Goal: Task Accomplishment & Management: Complete application form

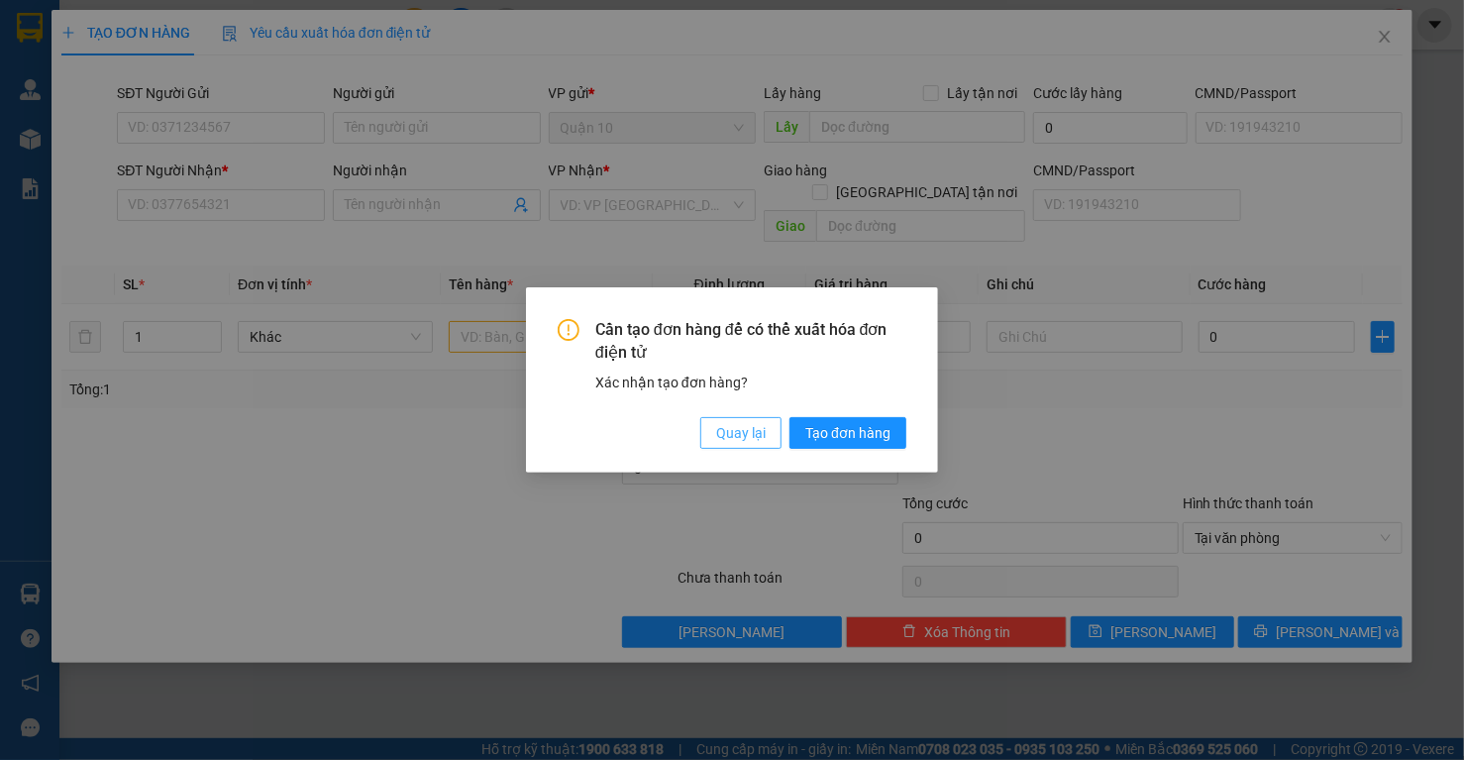
click at [757, 436] on span "Quay lại" at bounding box center [741, 433] width 50 height 22
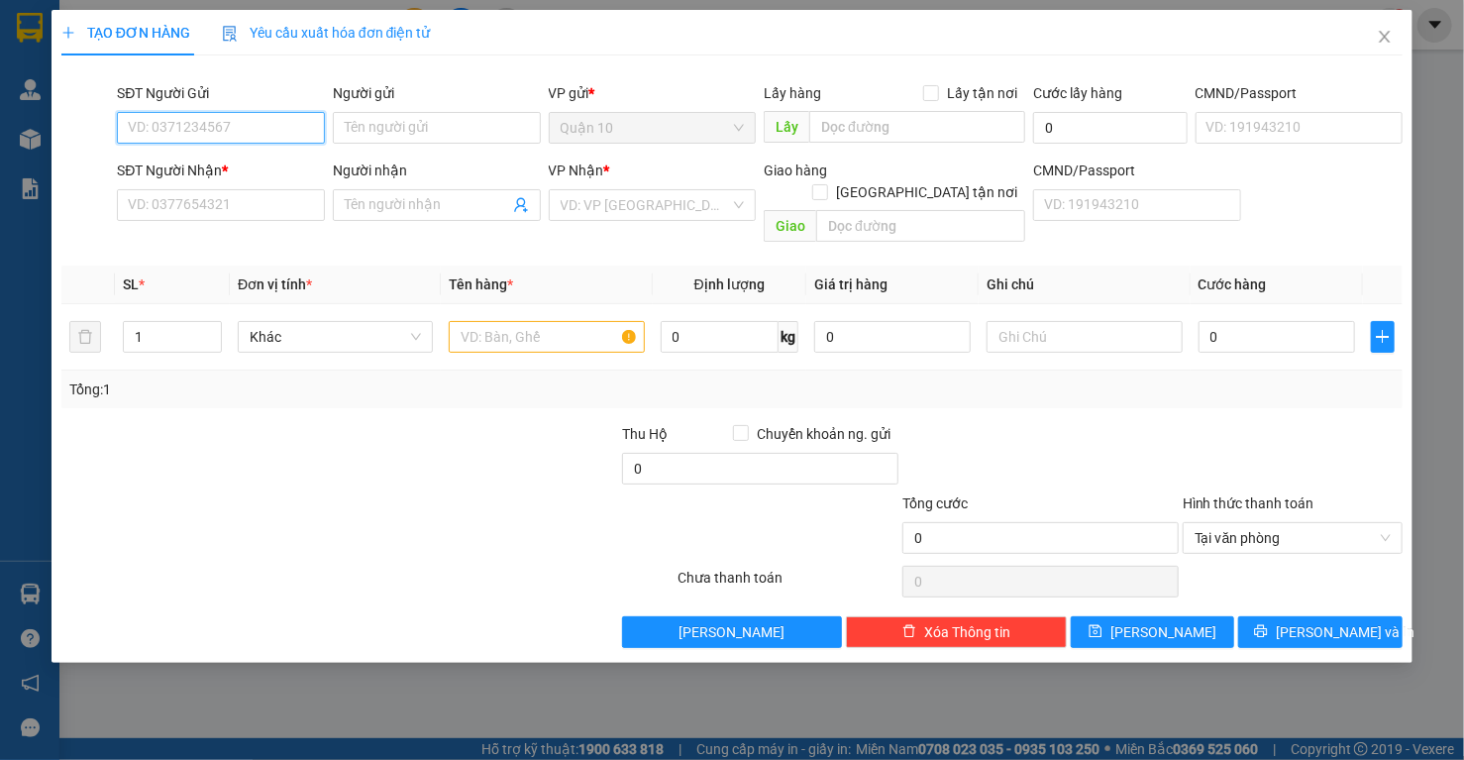
click at [209, 130] on input "SĐT Người Gửi" at bounding box center [221, 128] width 208 height 32
click at [214, 162] on div "0786803558 - GIANG" at bounding box center [221, 167] width 184 height 22
type input "0786803558"
type input "GIANG"
type input "084090005430"
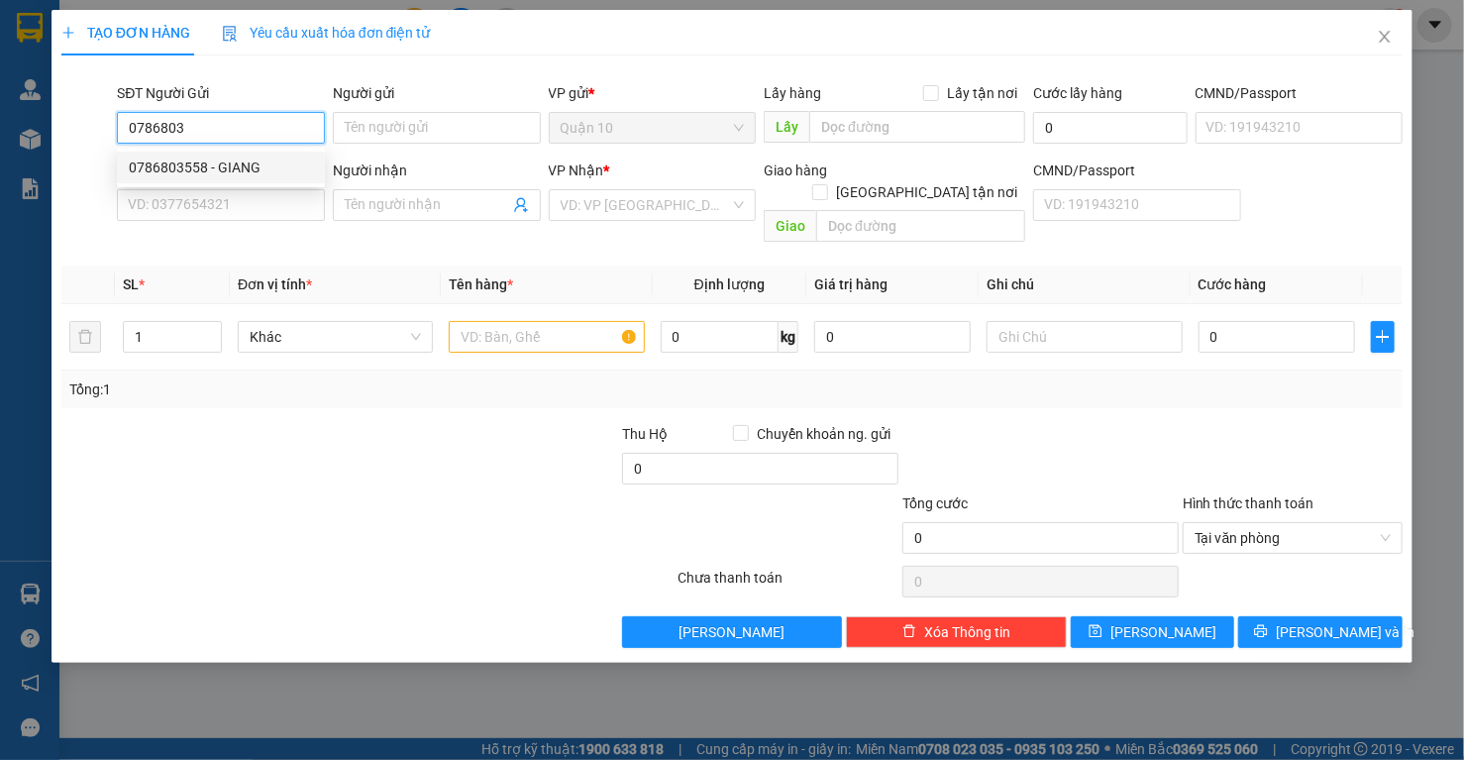
type input "0783650509"
type input "[PERSON_NAME]"
type input "075091010348"
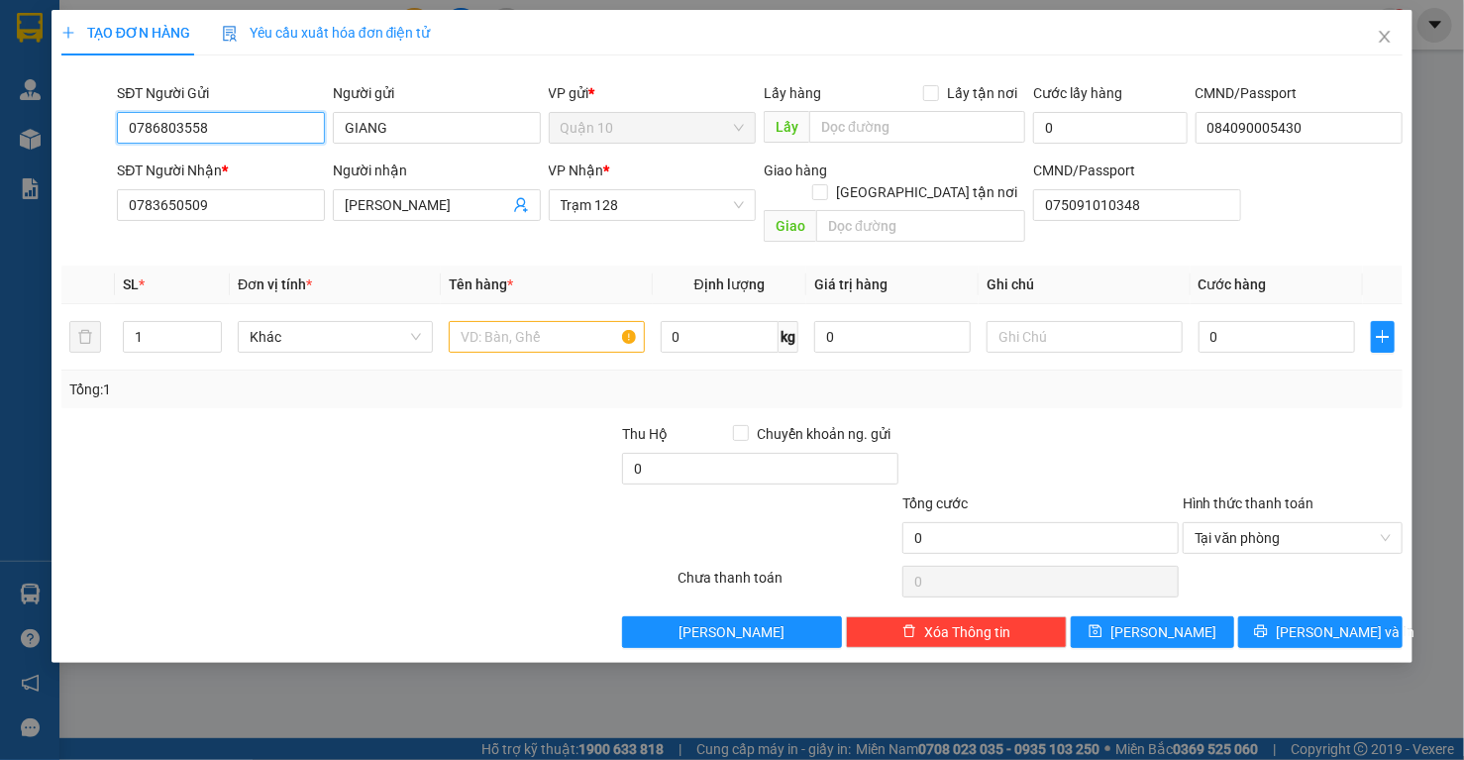
type input "0786803558"
click at [401, 561] on div at bounding box center [367, 581] width 617 height 40
click at [531, 321] on input "text" at bounding box center [546, 337] width 195 height 32
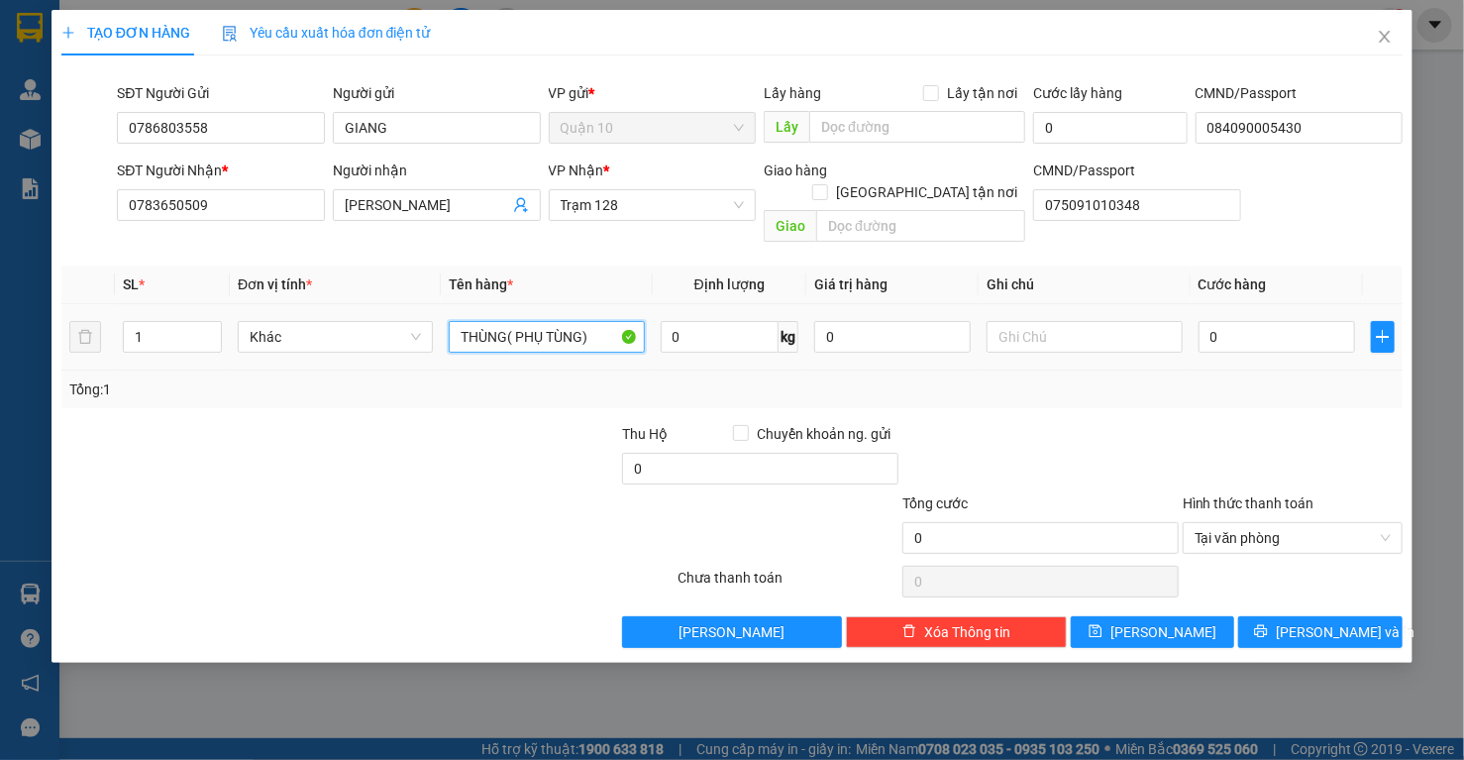
type input "THÙNG( PHỤ TÙNG)"
click at [863, 321] on input "0" at bounding box center [892, 337] width 157 height 32
type input "1.000.000"
click at [1264, 321] on input "0" at bounding box center [1276, 337] width 157 height 32
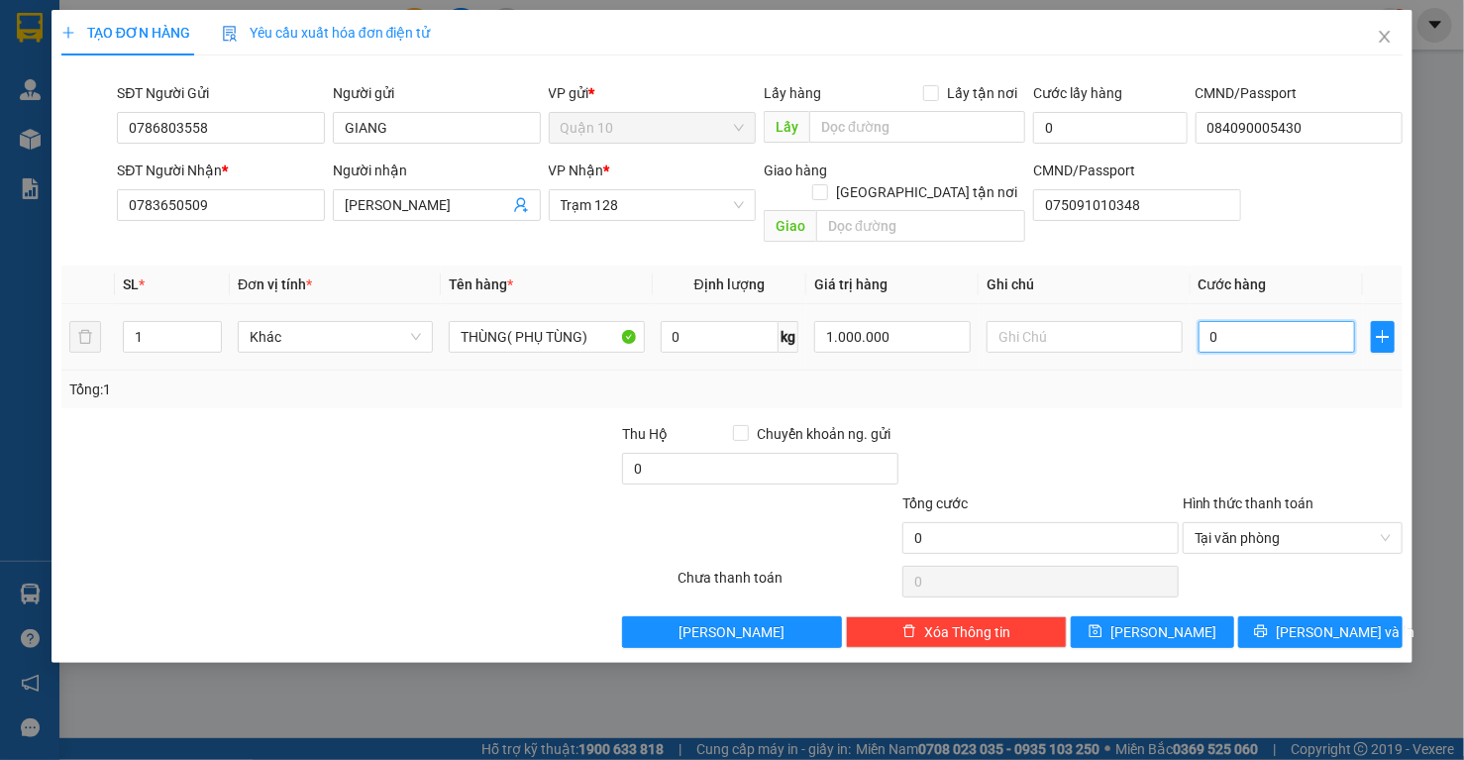
type input "5"
type input "50"
type input "50.000"
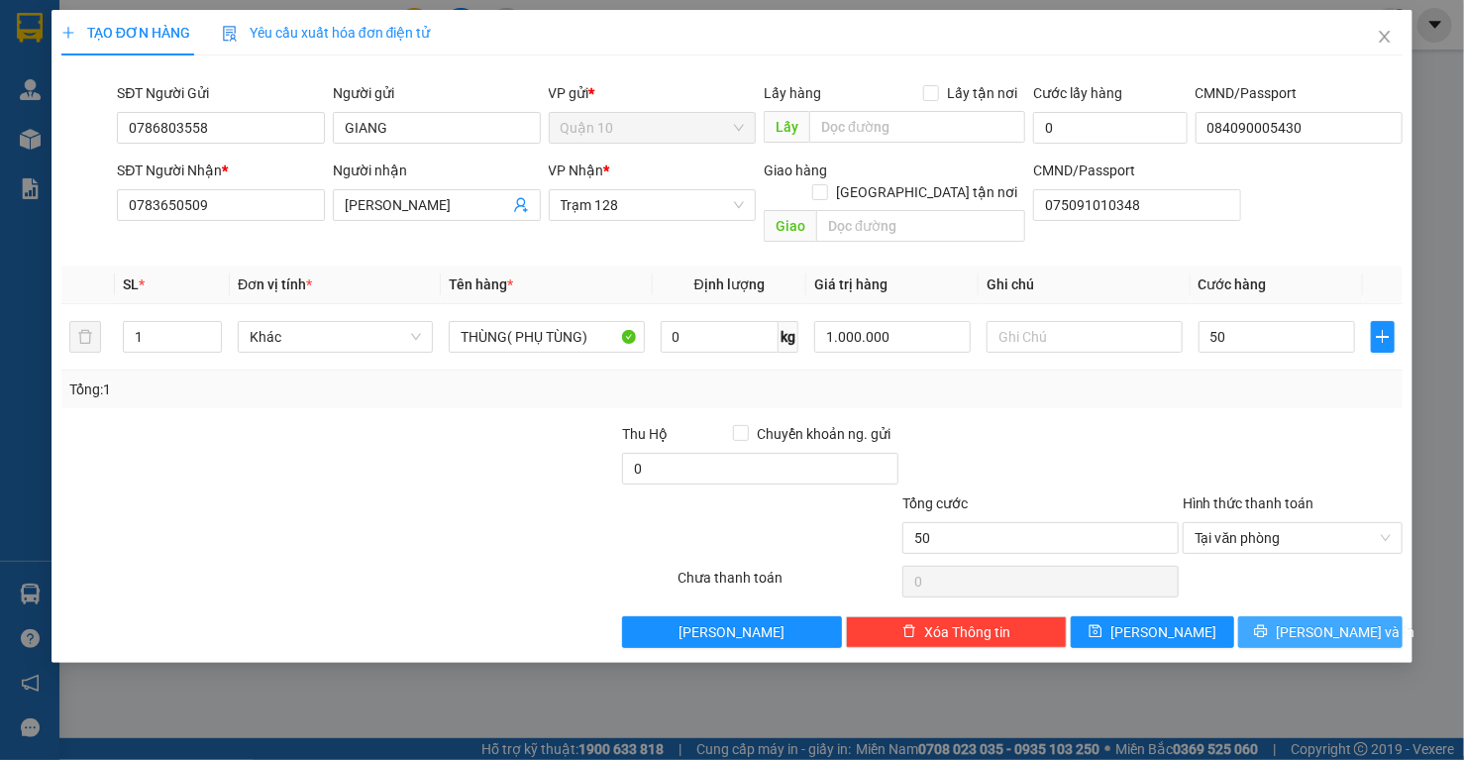
type input "50.000"
click at [1316, 621] on span "[PERSON_NAME] và In" at bounding box center [1344, 632] width 139 height 22
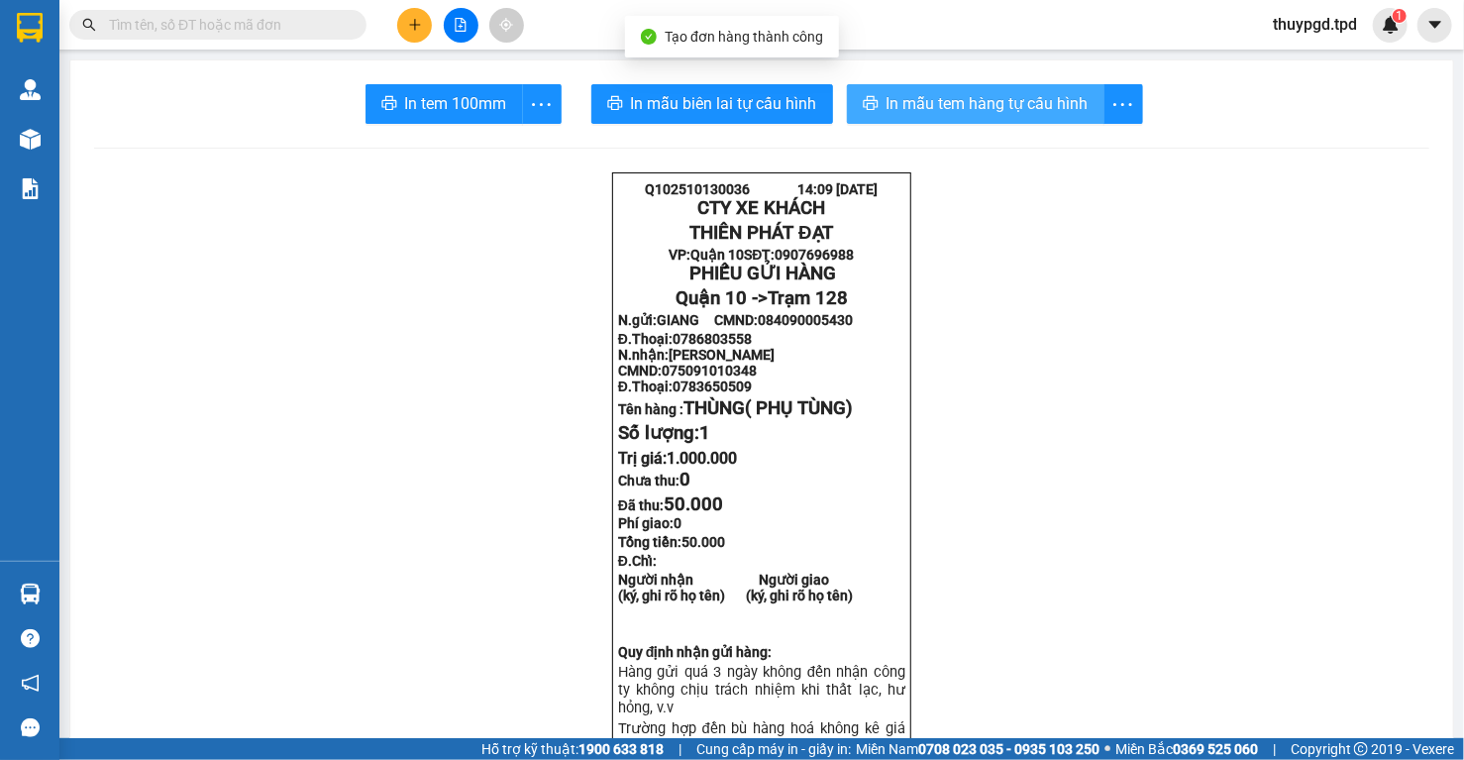
click at [939, 91] on button "In mẫu tem hàng tự cấu hình" at bounding box center [975, 104] width 257 height 40
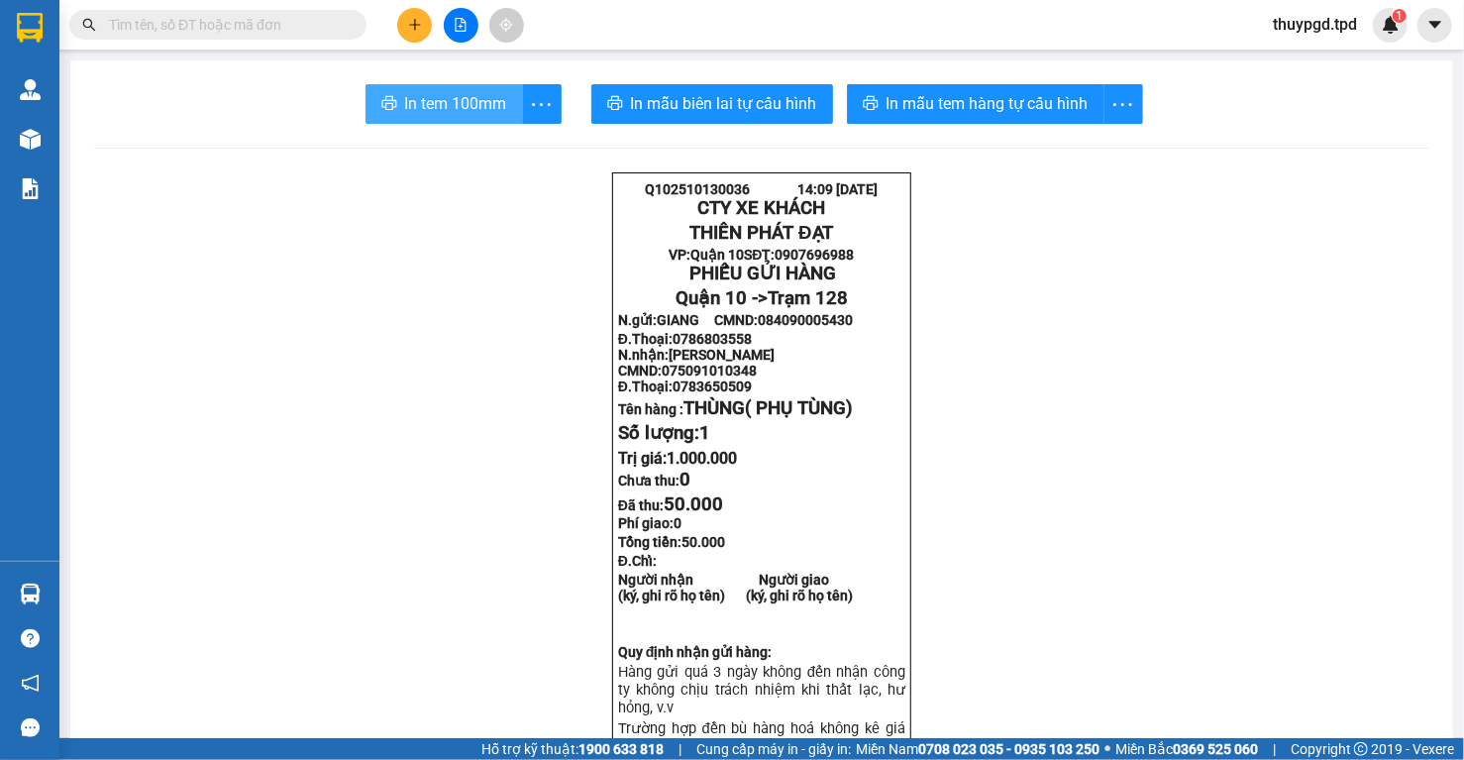
click at [441, 101] on span "In tem 100mm" at bounding box center [456, 103] width 102 height 25
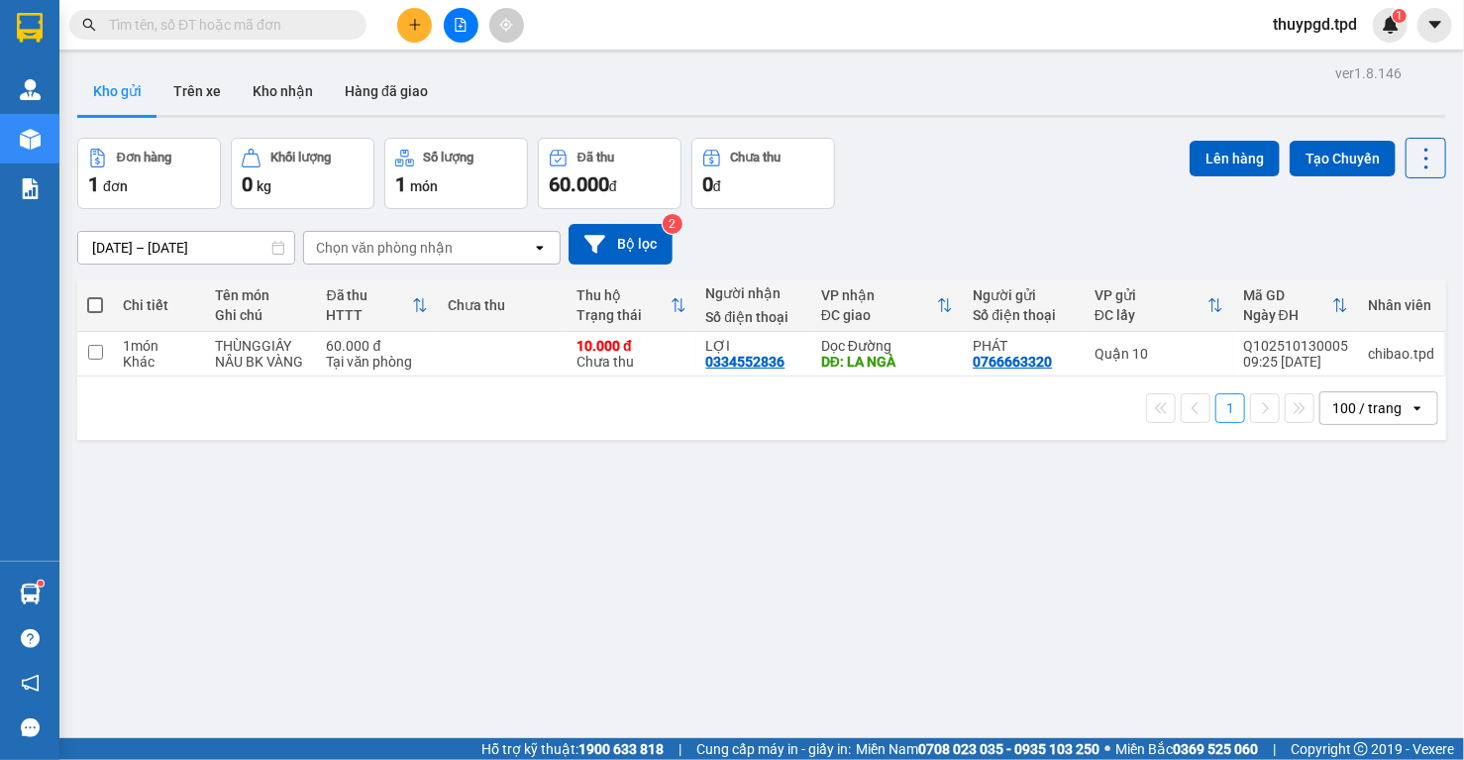
click at [411, 16] on button at bounding box center [414, 25] width 35 height 35
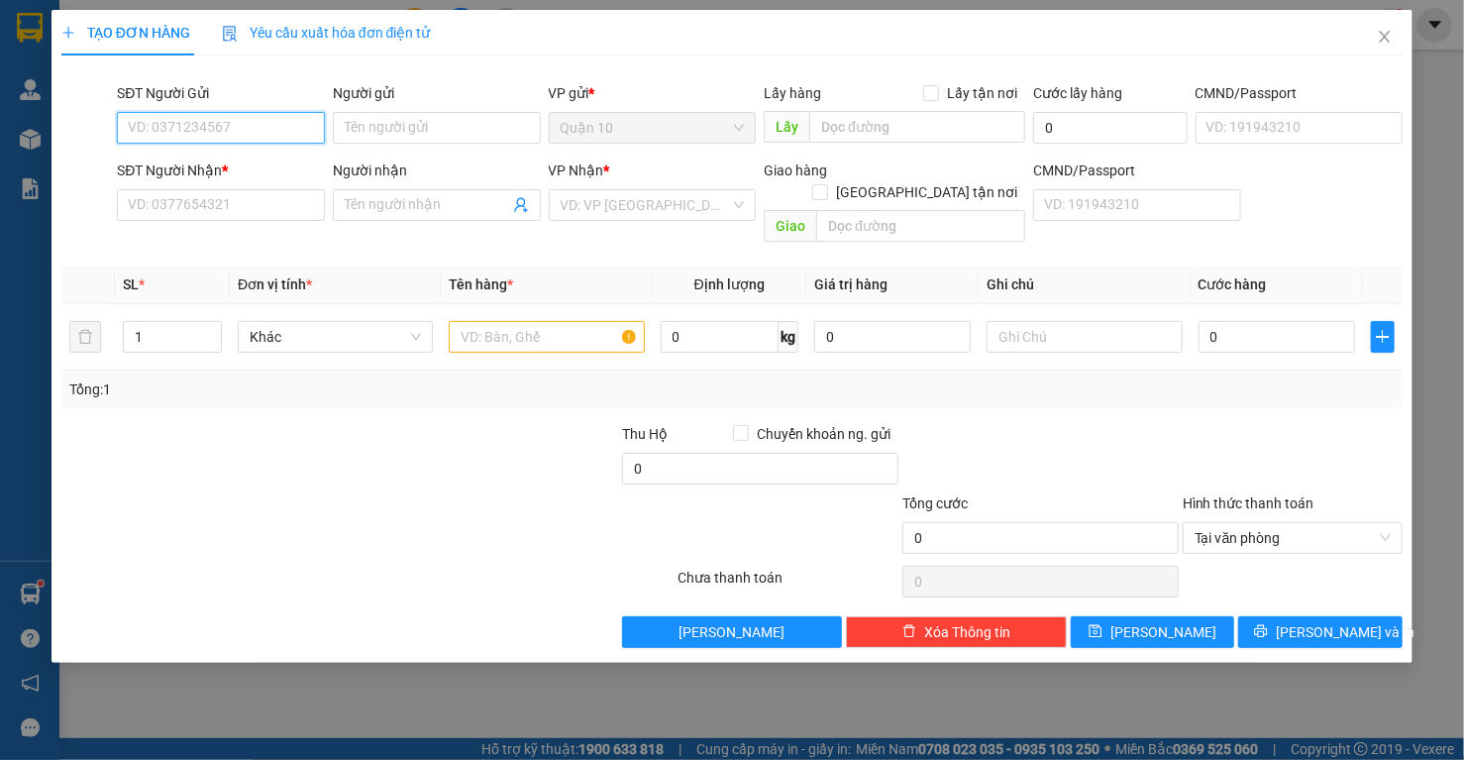
click at [207, 131] on input "SĐT Người Gửi" at bounding box center [221, 128] width 208 height 32
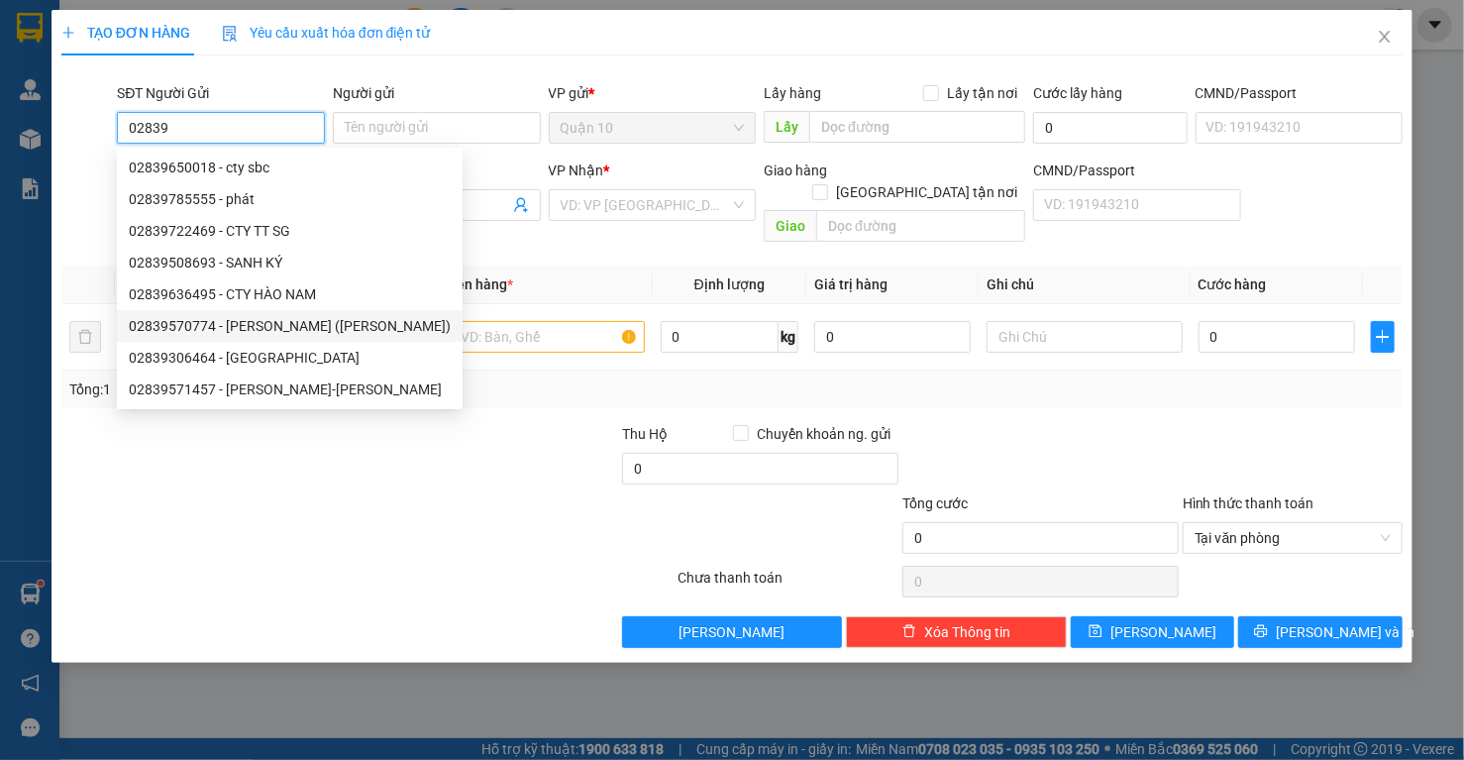
click at [257, 329] on div "02839570774 - hòa gia (PHẠM DUY THANH)" at bounding box center [290, 326] width 322 height 22
type input "02839570774"
type input "hòa gia (PHẠM DUY THANH)"
type input "079073016335"
type input "0971208634"
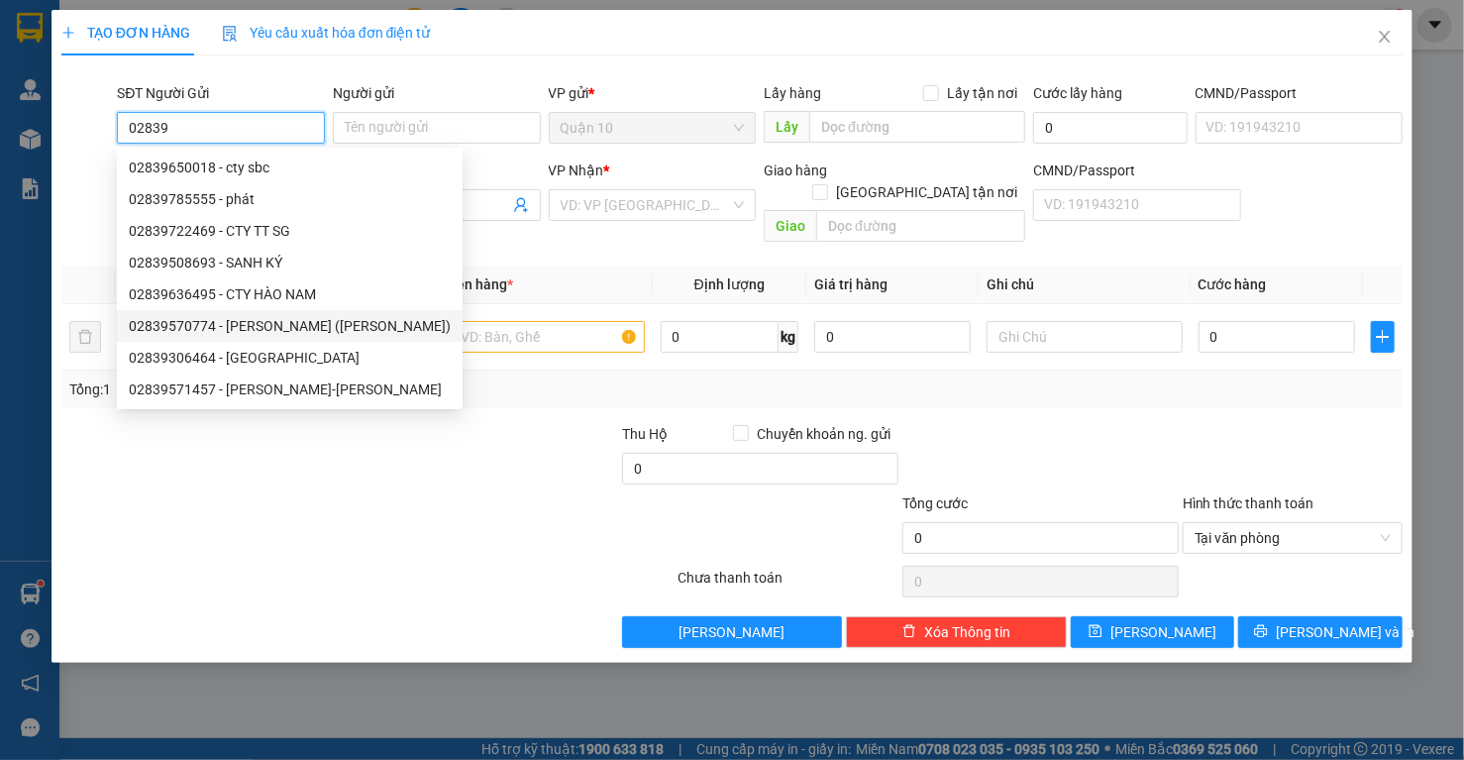
type input "MK ĐBP ([PERSON_NAME] )"
type input "PHÚ CƯỜNG"
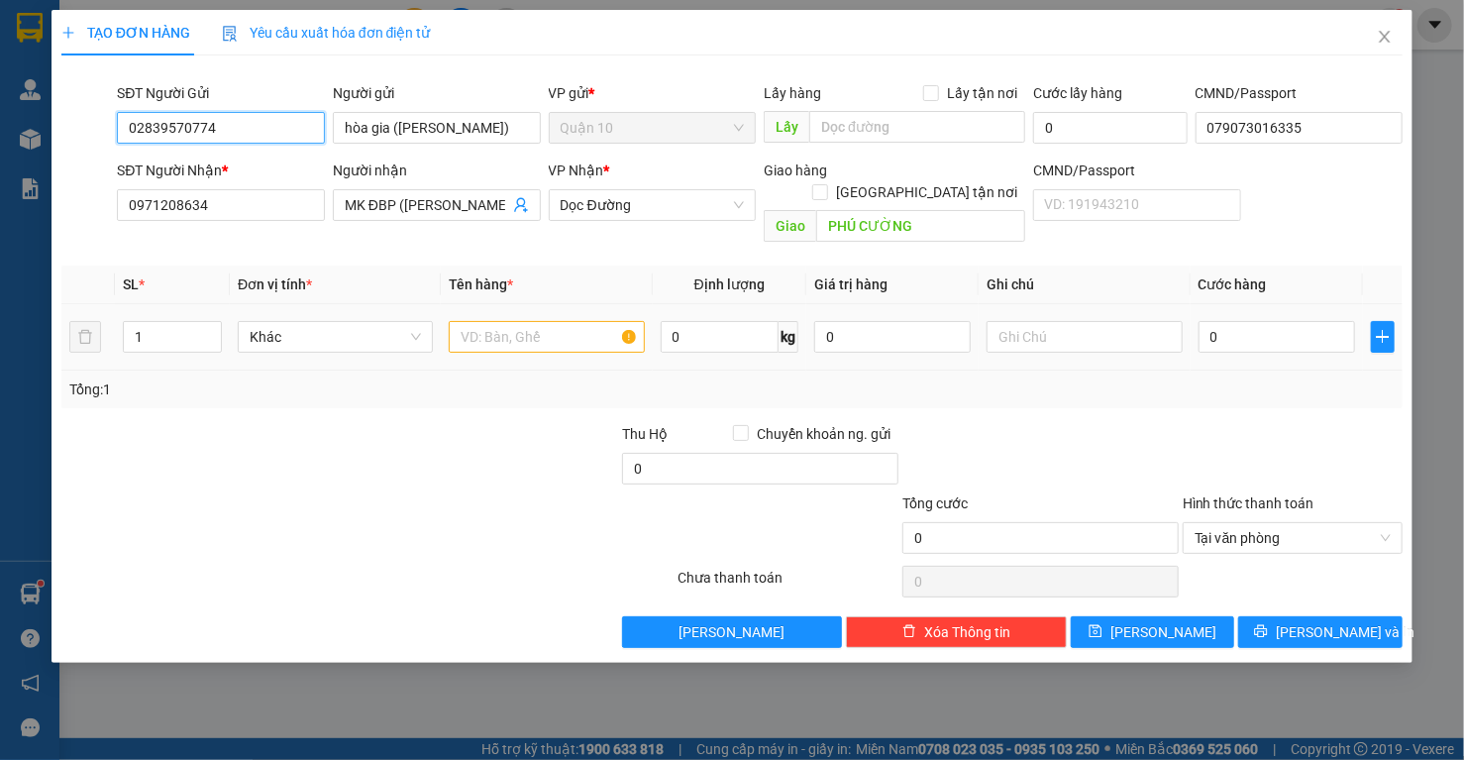
type input "02839570774"
click at [561, 326] on input "text" at bounding box center [546, 337] width 195 height 32
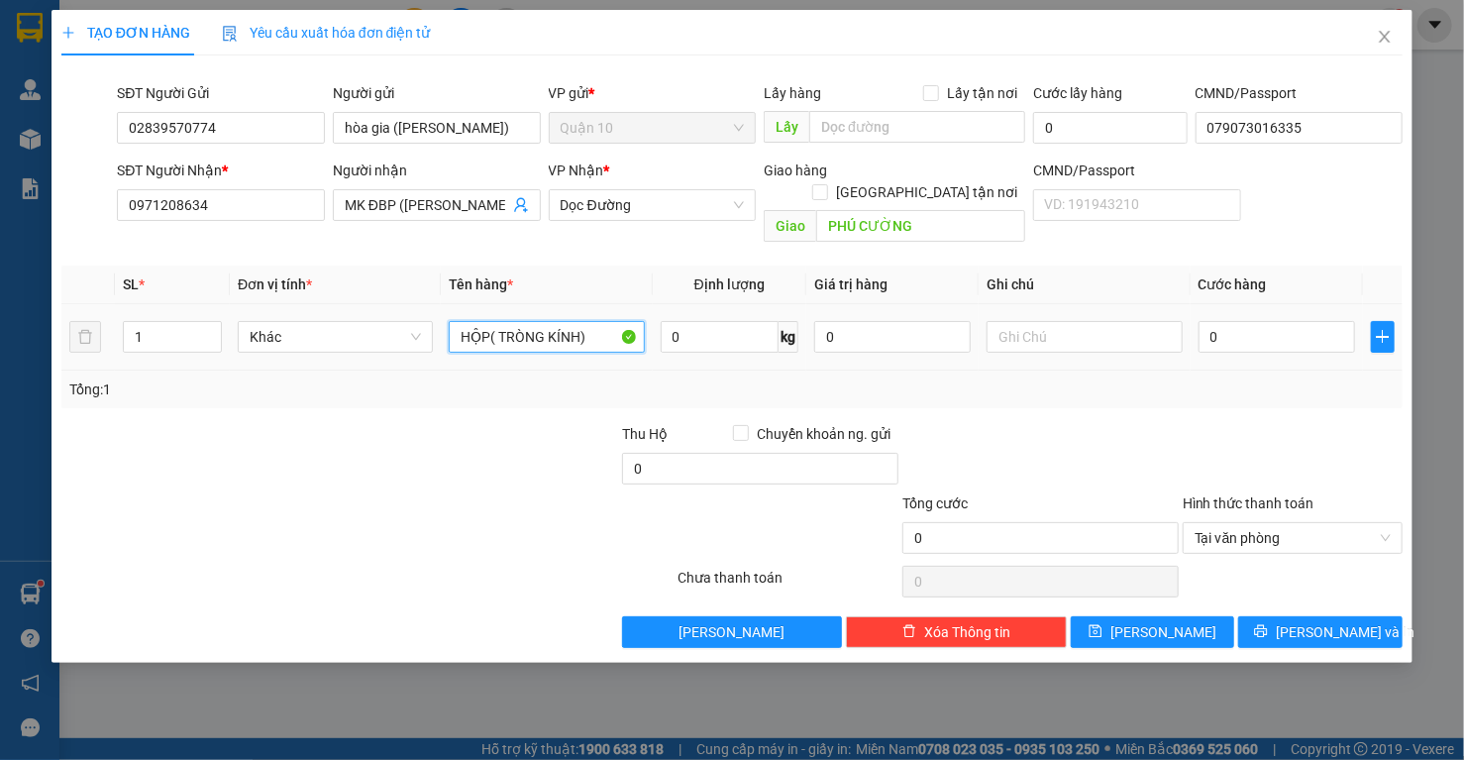
type input "HỘP( TRÒNG KÍNH)"
type input "500.000"
type input "4"
type input "40"
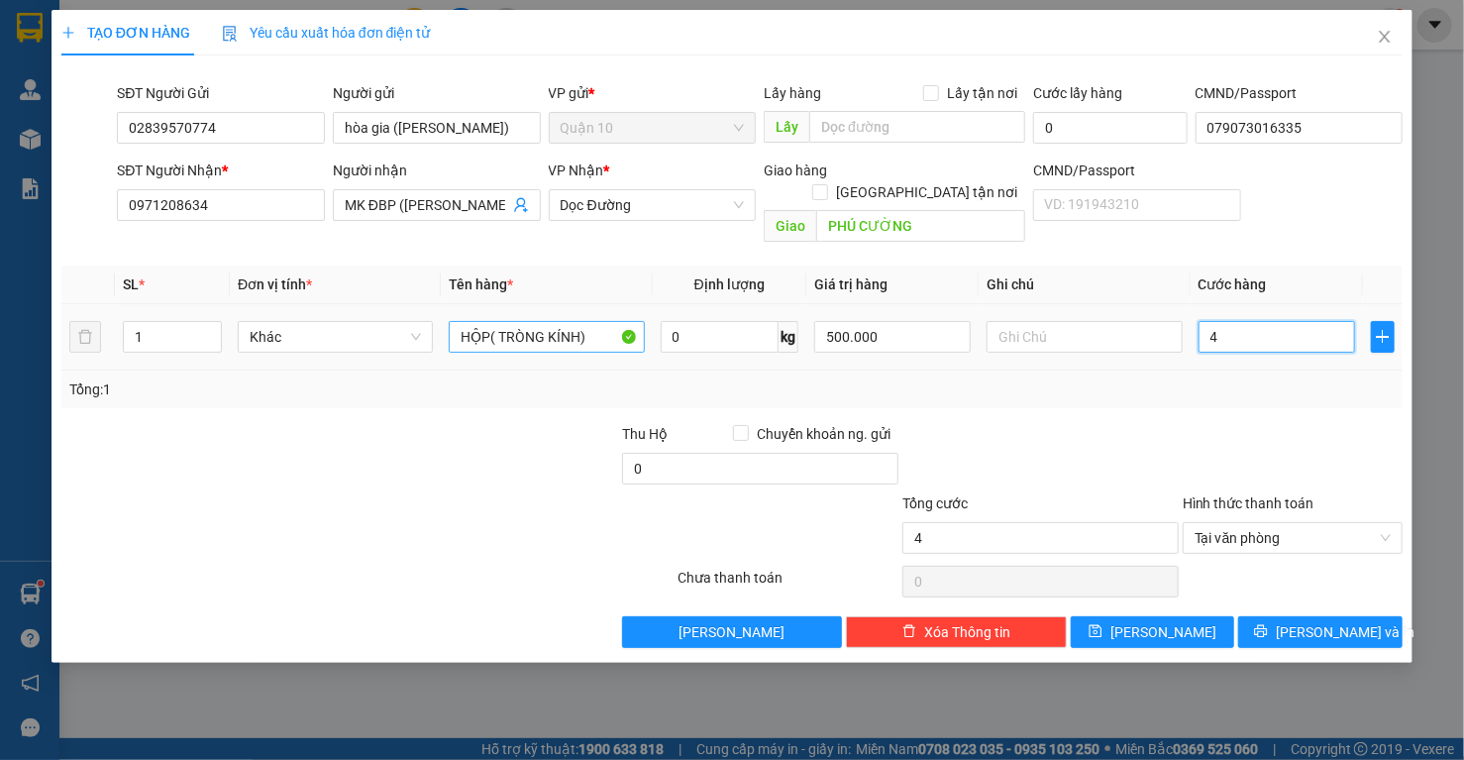
type input "40"
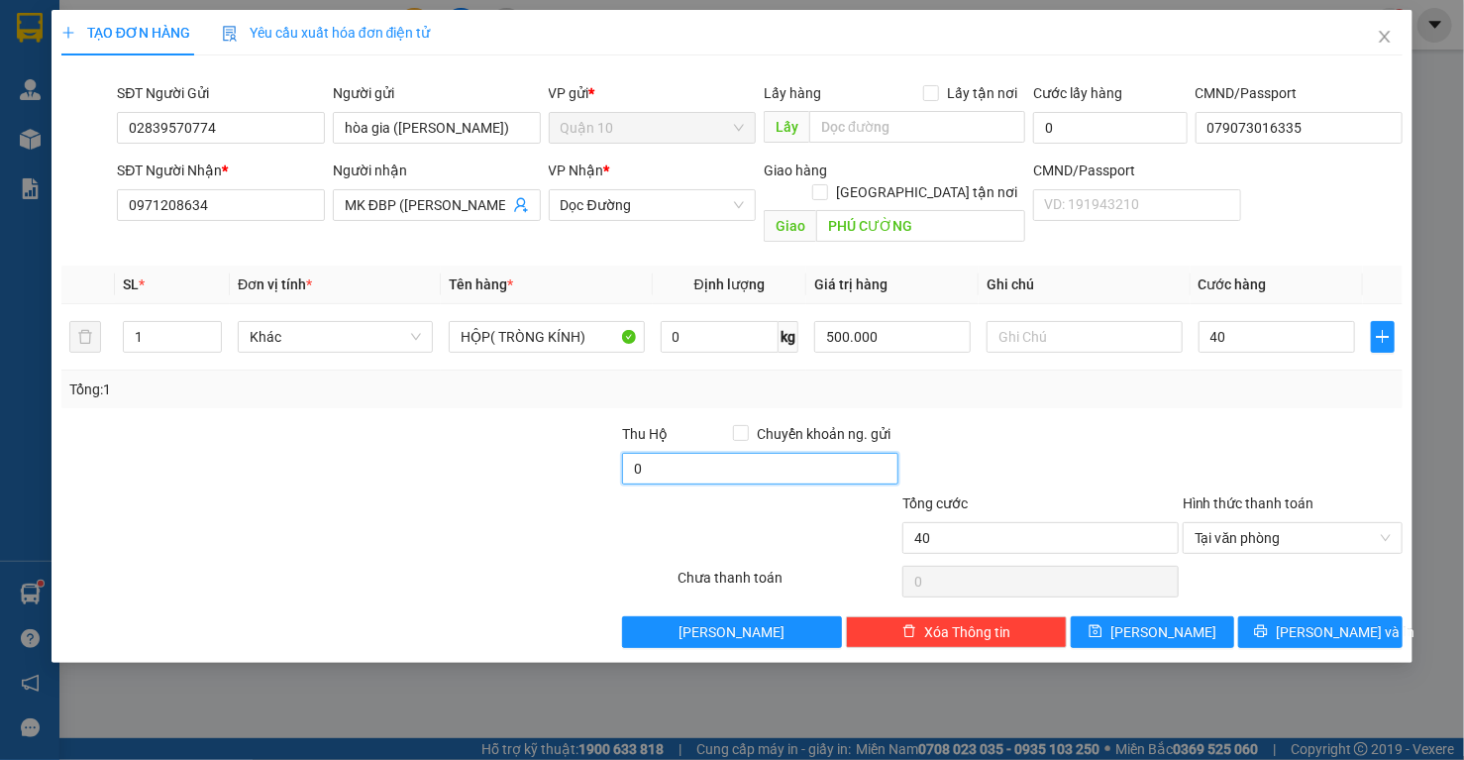
click at [762, 453] on input "0" at bounding box center [760, 469] width 276 height 32
type input "40.000"
click at [762, 453] on input "0" at bounding box center [760, 469] width 276 height 32
click at [1110, 398] on div "Transit Pickup Surcharge Ids Transit Deliver Surcharge Ids Transit Deliver Surc…" at bounding box center [732, 359] width 1342 height 576
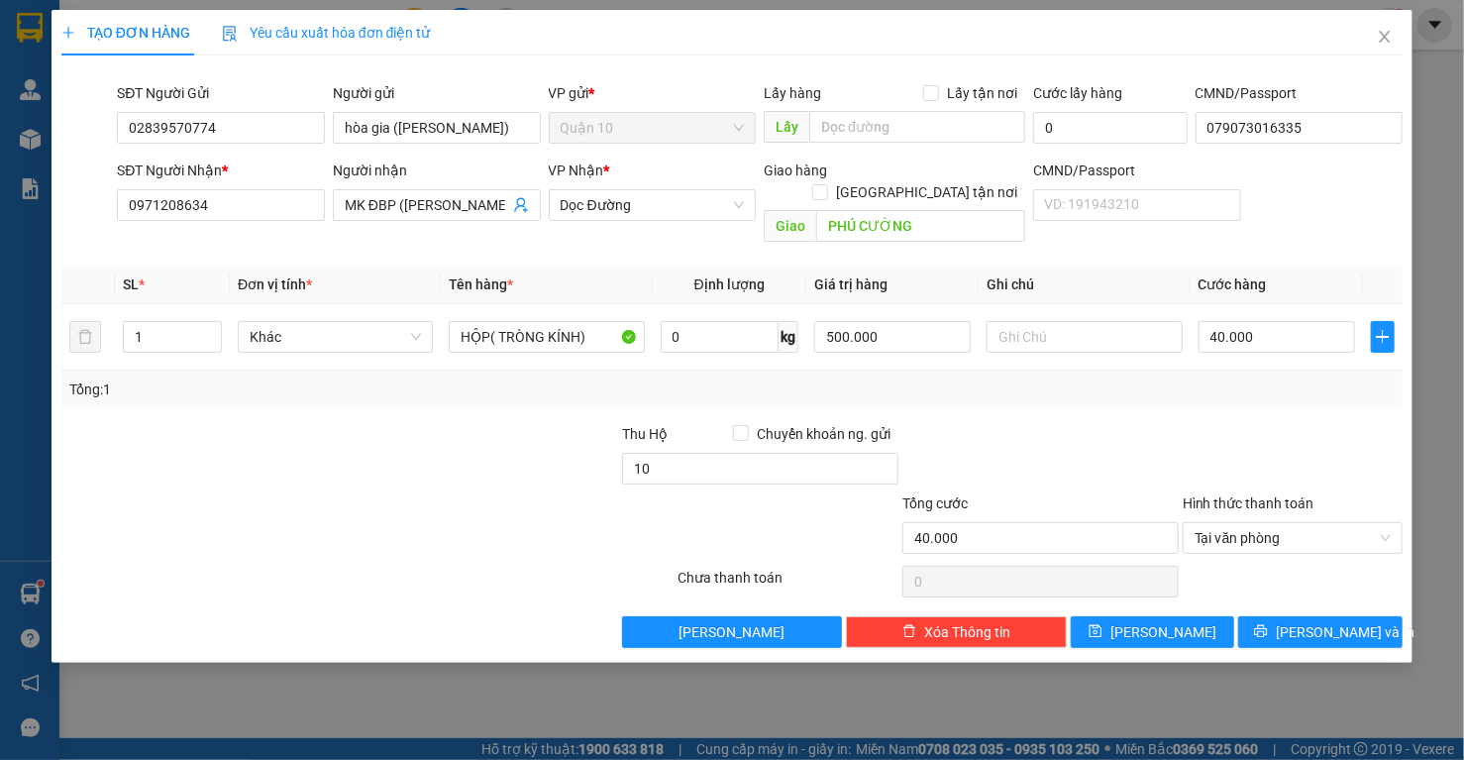
click at [1110, 398] on div "Transit Pickup Surcharge Ids Transit Deliver Surcharge Ids Transit Deliver Surc…" at bounding box center [732, 359] width 1342 height 576
type input "10.000"
click at [1314, 621] on span "[PERSON_NAME] và In" at bounding box center [1344, 632] width 139 height 22
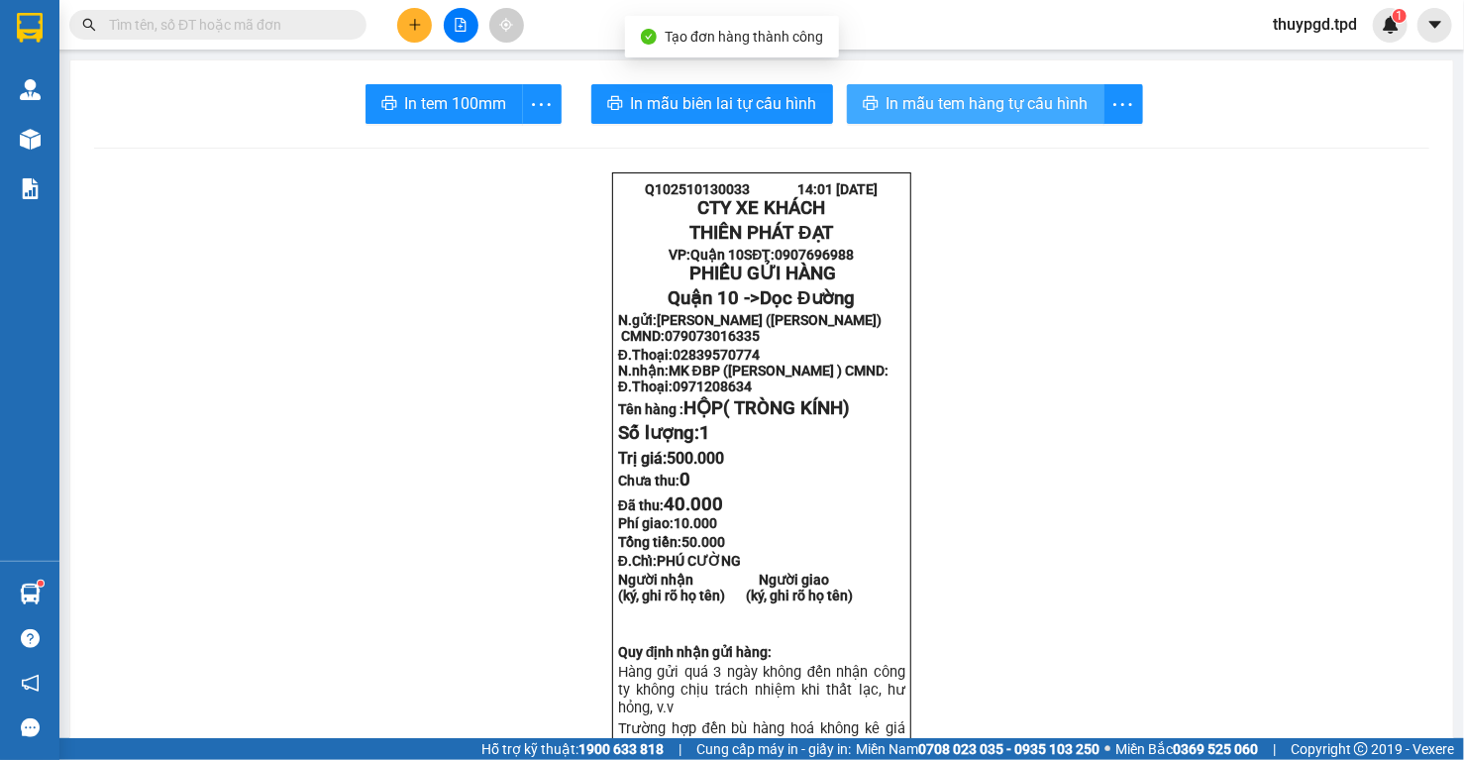
click at [1050, 101] on span "In mẫu tem hàng tự cấu hình" at bounding box center [987, 103] width 202 height 25
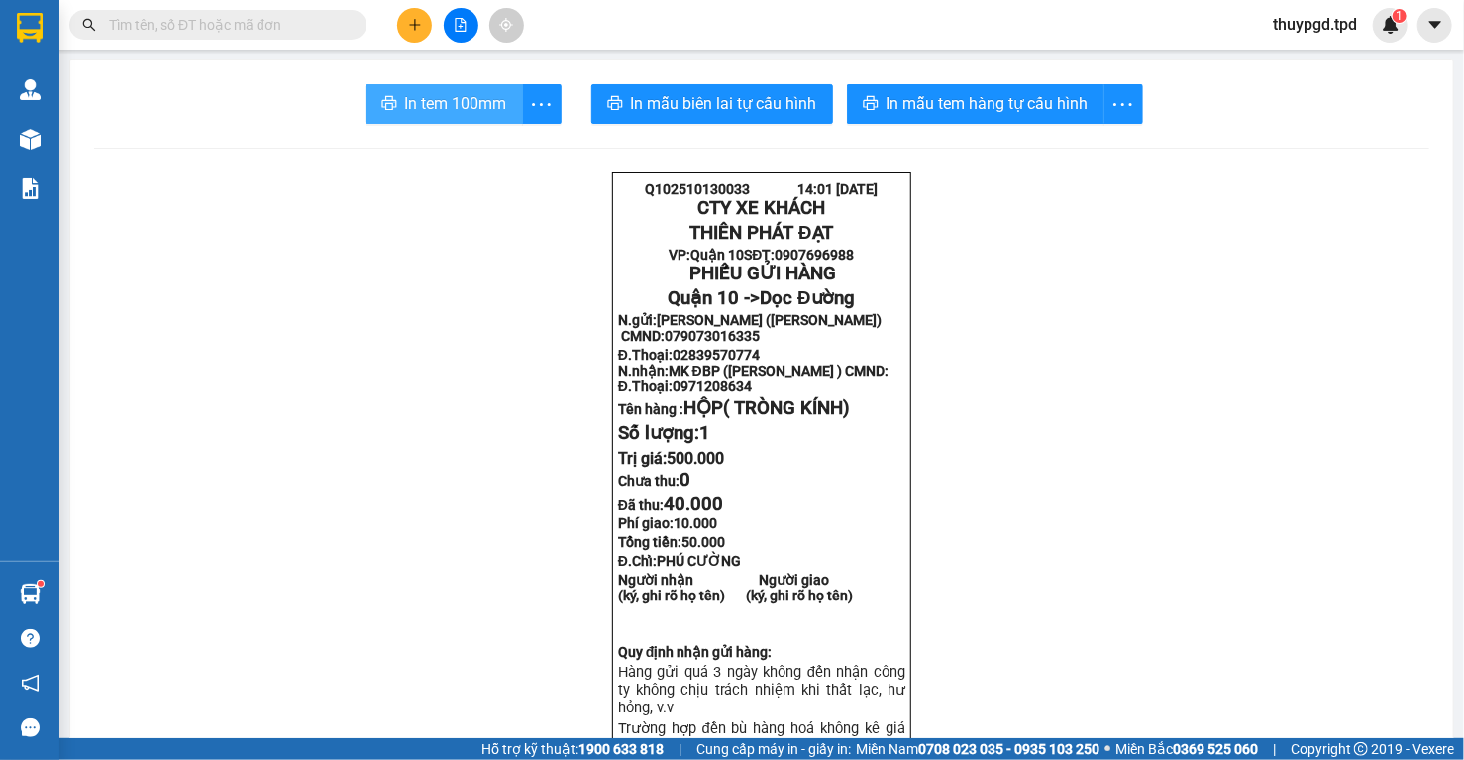
click at [459, 90] on button "In tem 100mm" at bounding box center [443, 104] width 157 height 40
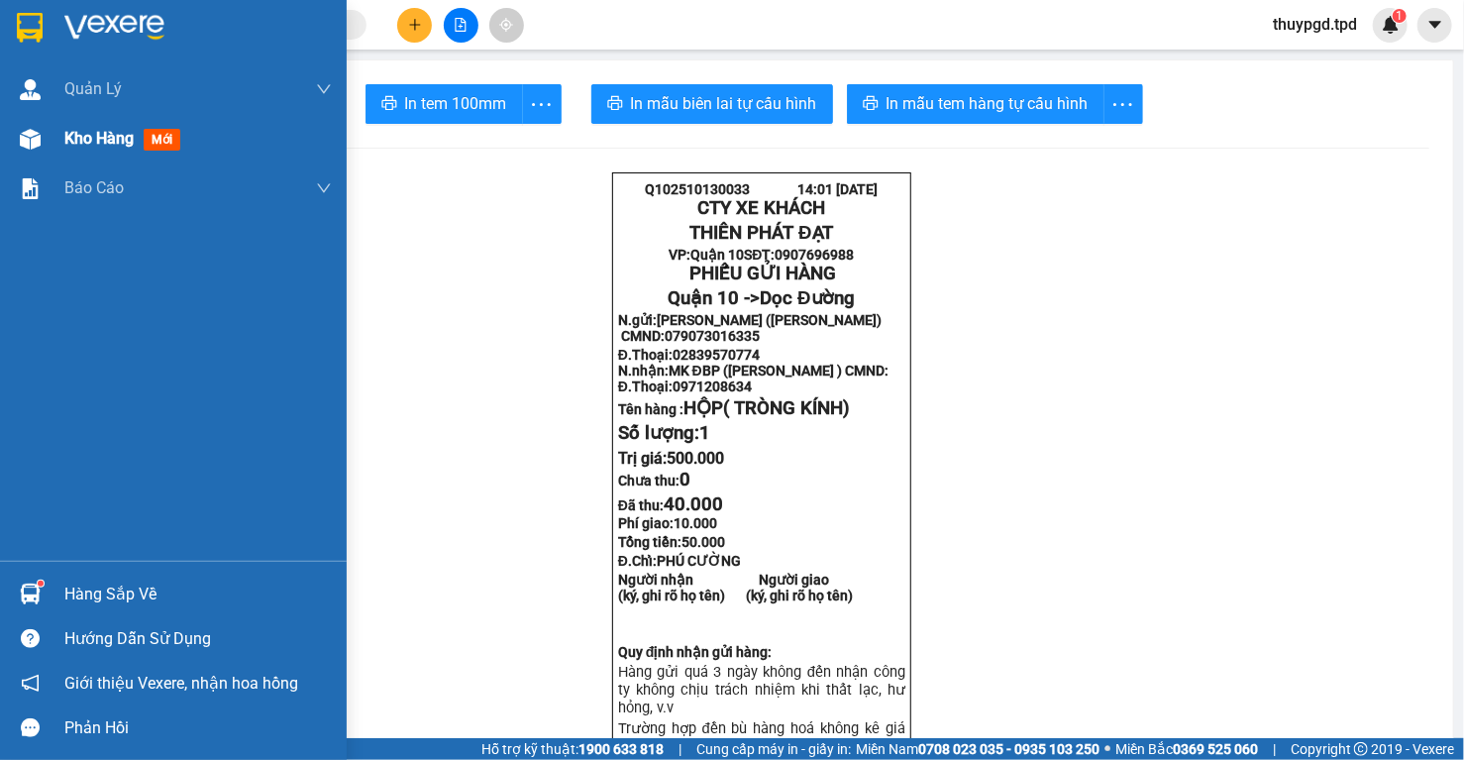
click at [17, 130] on div at bounding box center [30, 139] width 35 height 35
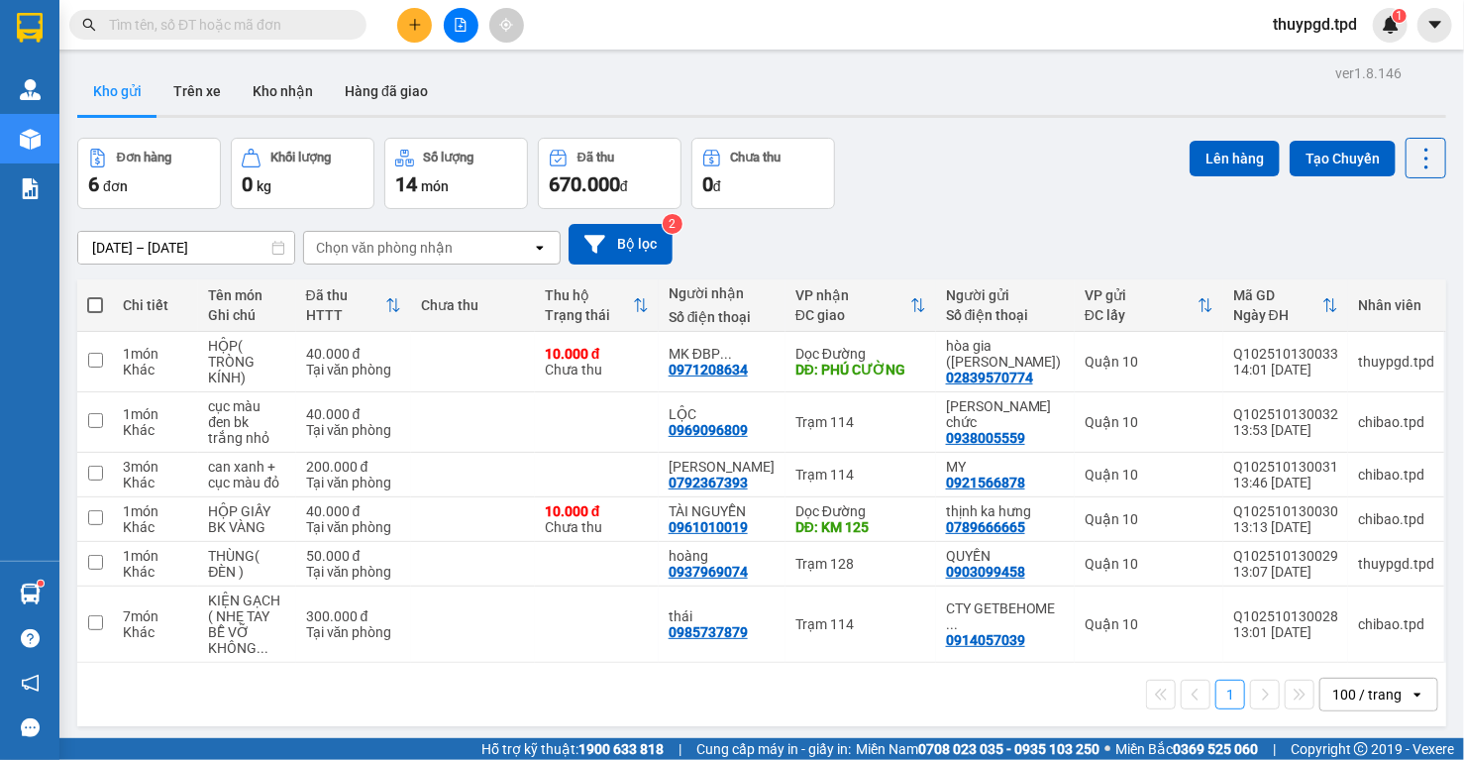
click at [95, 303] on span at bounding box center [95, 305] width 16 height 16
click at [95, 295] on input "checkbox" at bounding box center [95, 295] width 0 height 0
checkbox input "true"
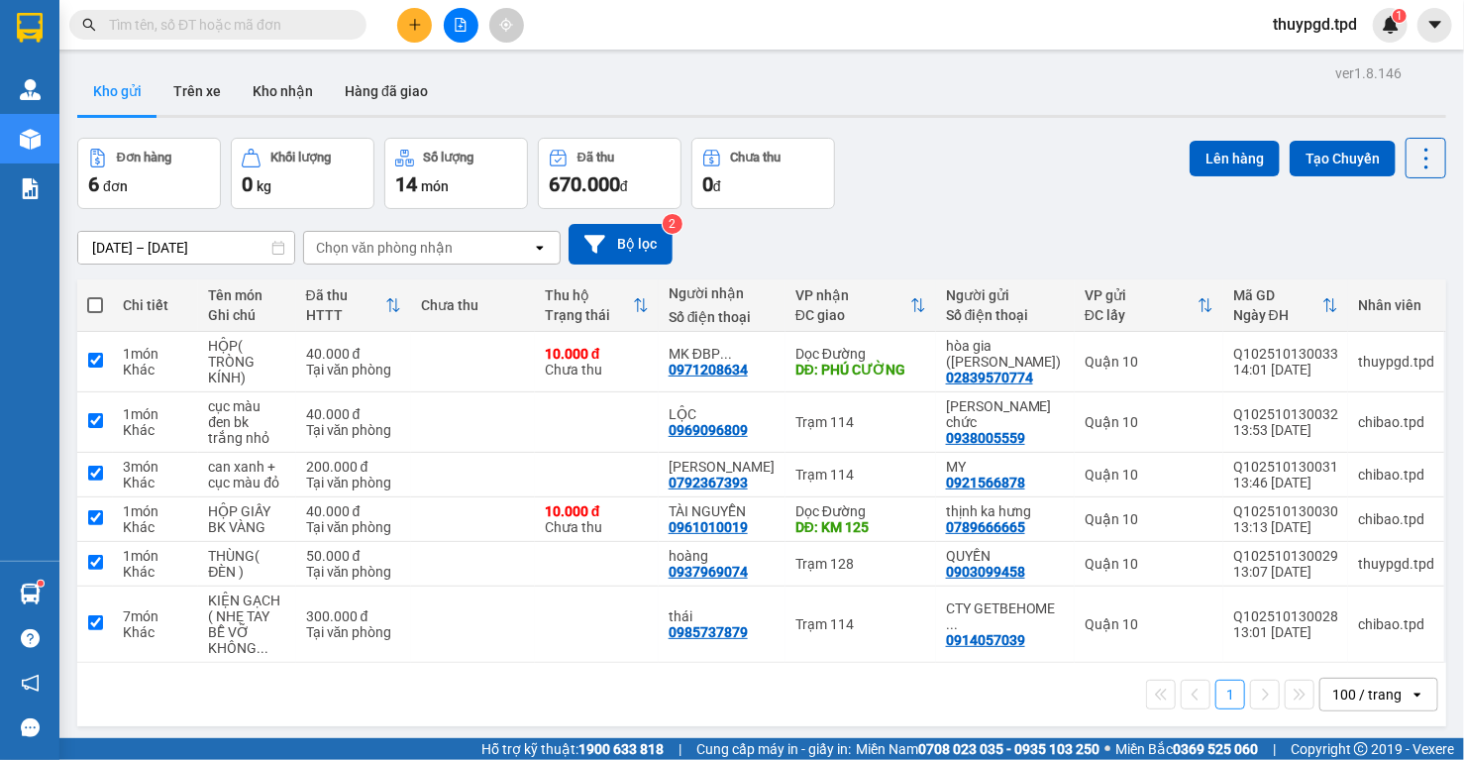
checkbox input "true"
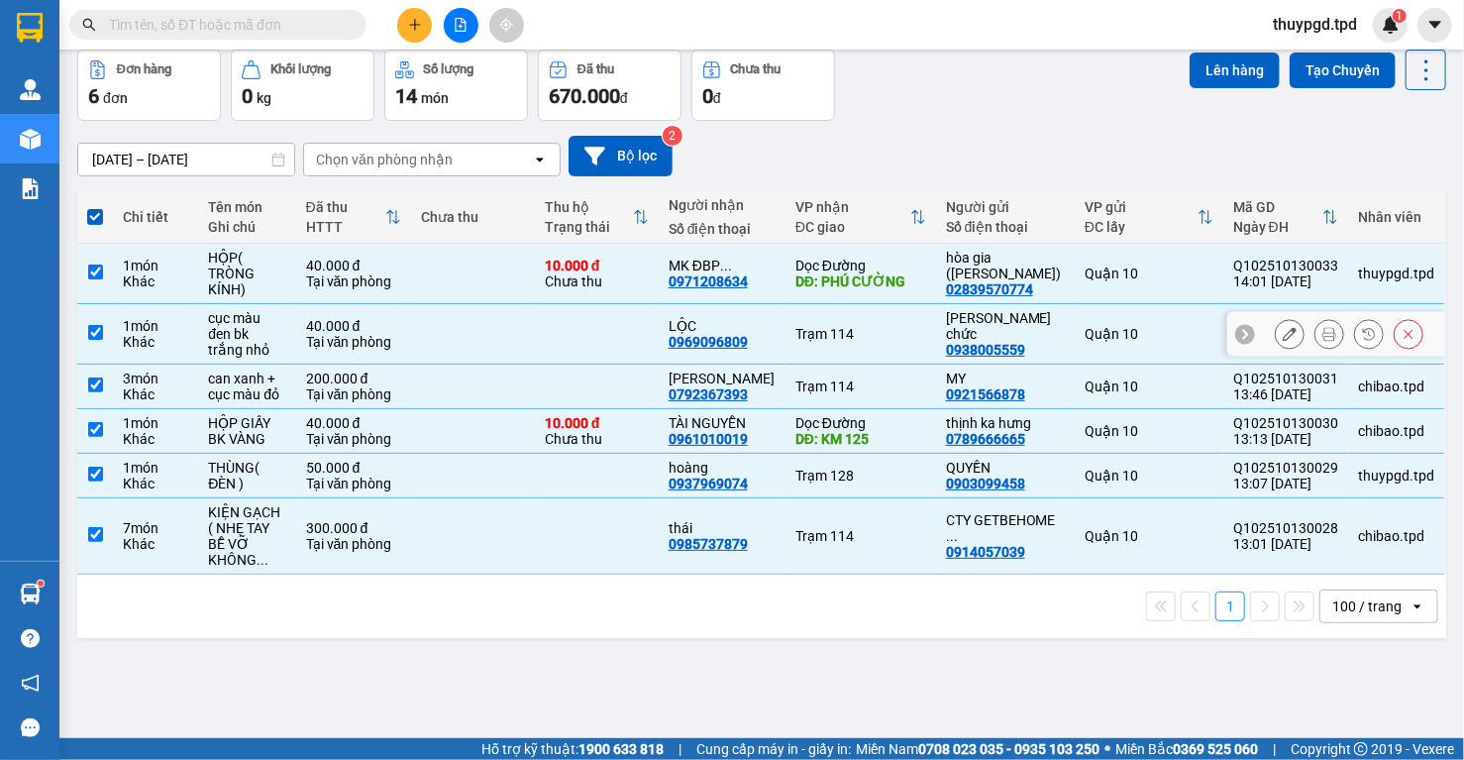
scroll to position [91, 0]
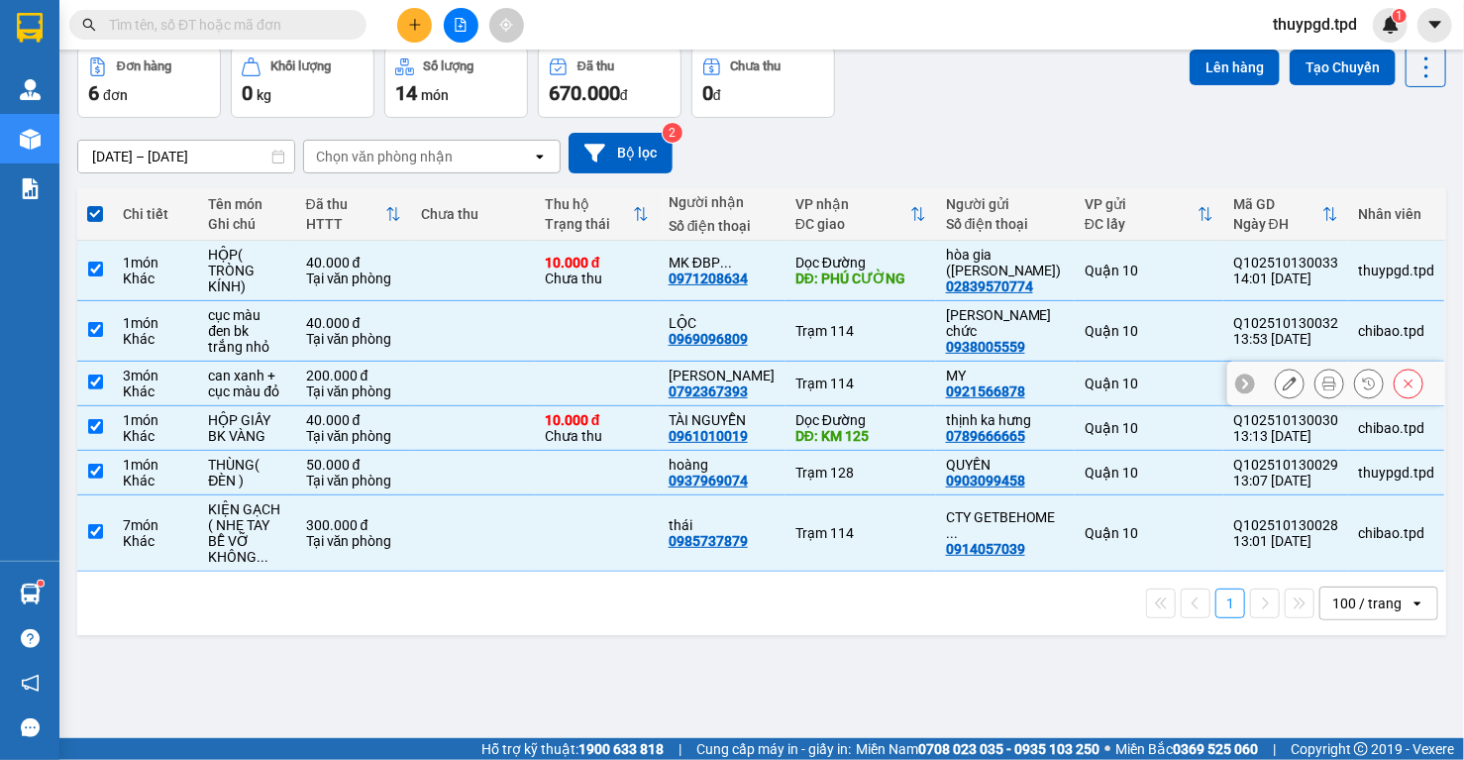
click at [84, 367] on td at bounding box center [95, 383] width 36 height 45
checkbox input "false"
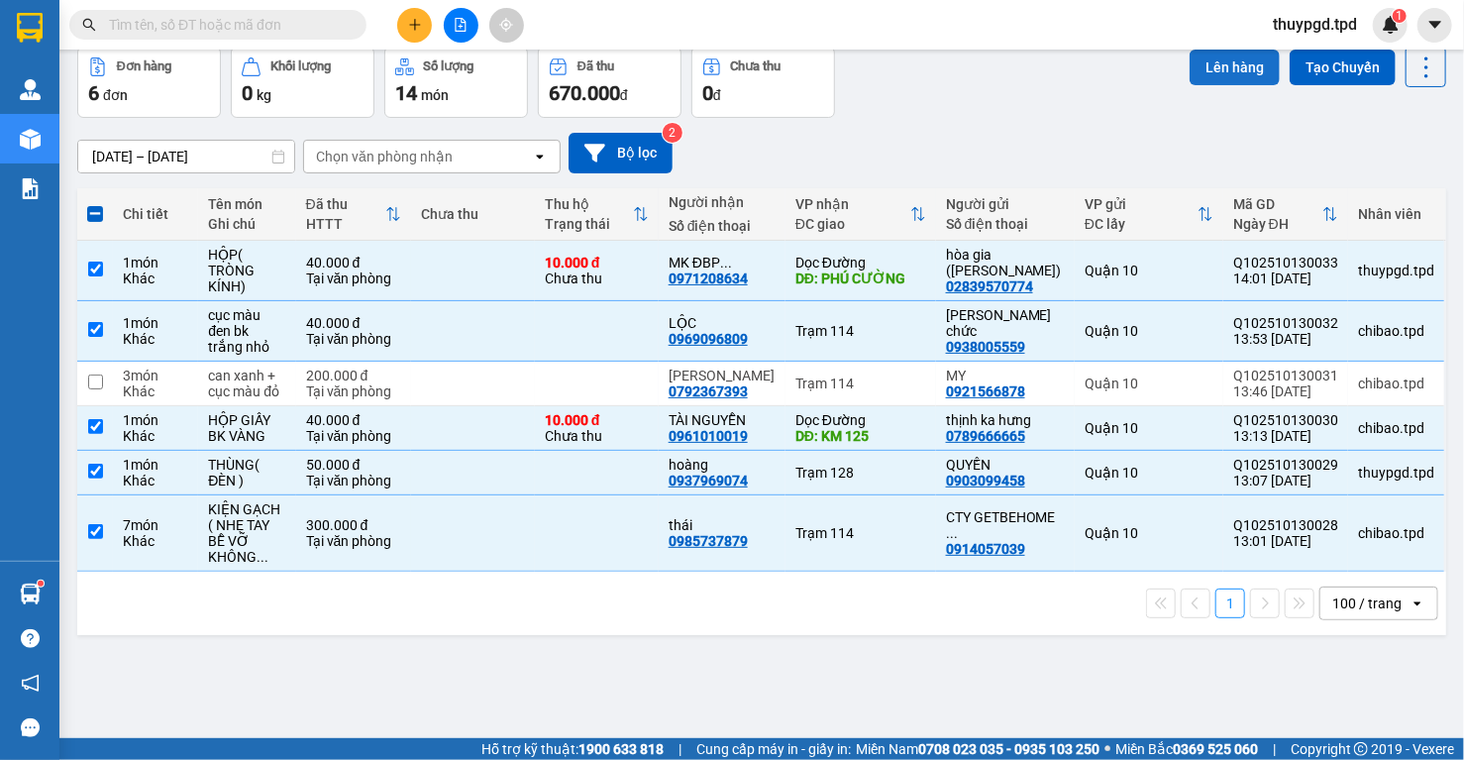
click at [1209, 66] on button "Lên hàng" at bounding box center [1234, 68] width 90 height 36
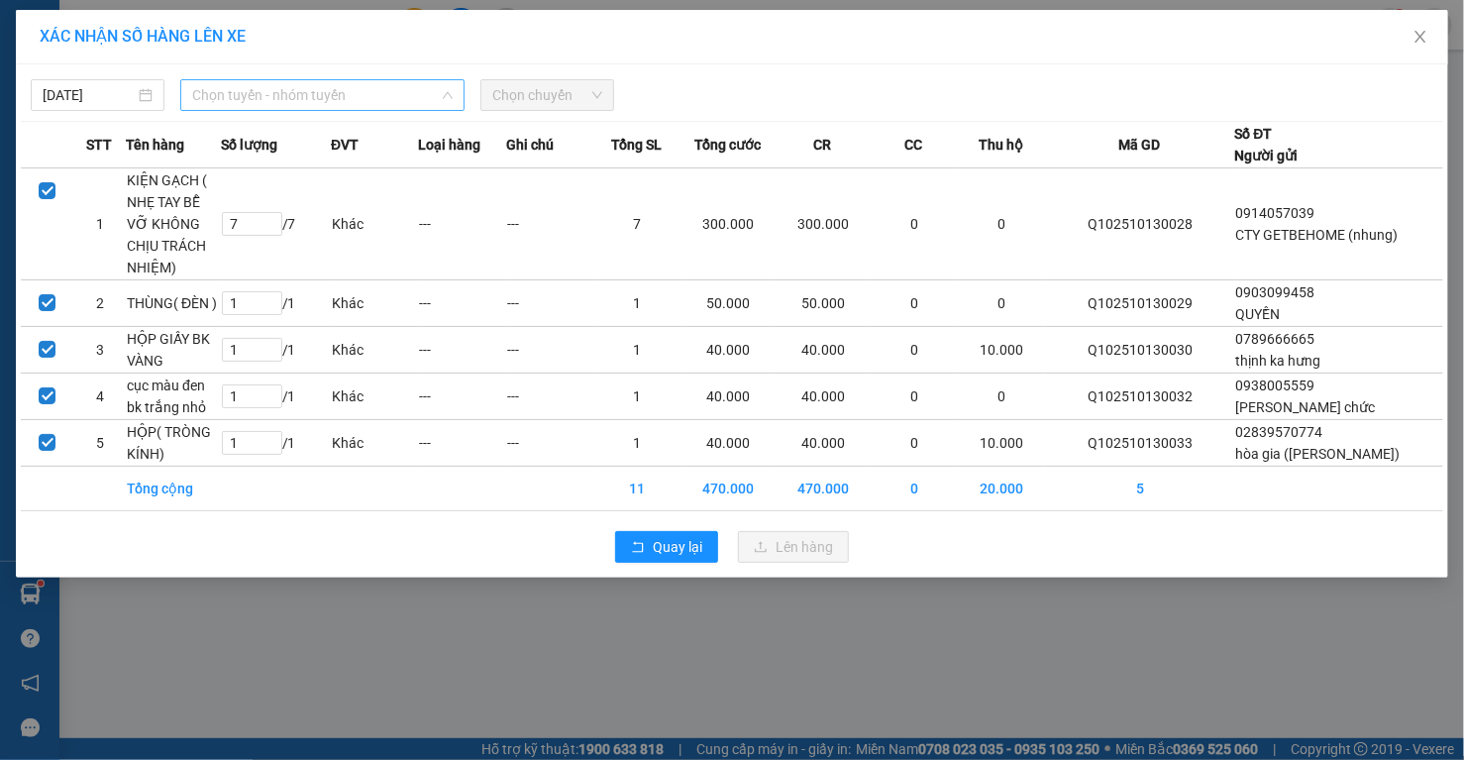
click at [319, 95] on span "Chọn tuyến - nhóm tuyến" at bounding box center [322, 95] width 260 height 30
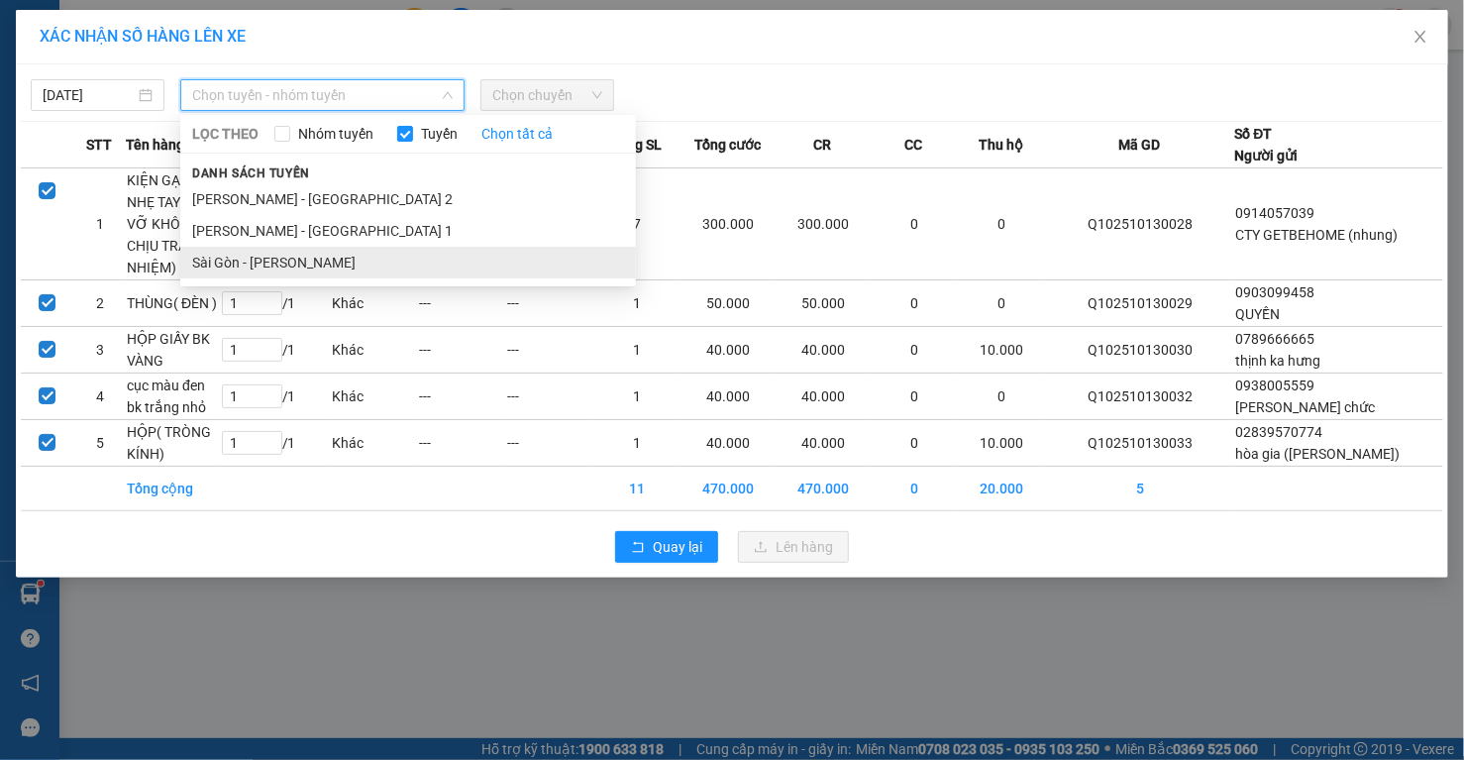
click at [274, 255] on li "Sài Gòn - Phương Lâm" at bounding box center [408, 263] width 456 height 32
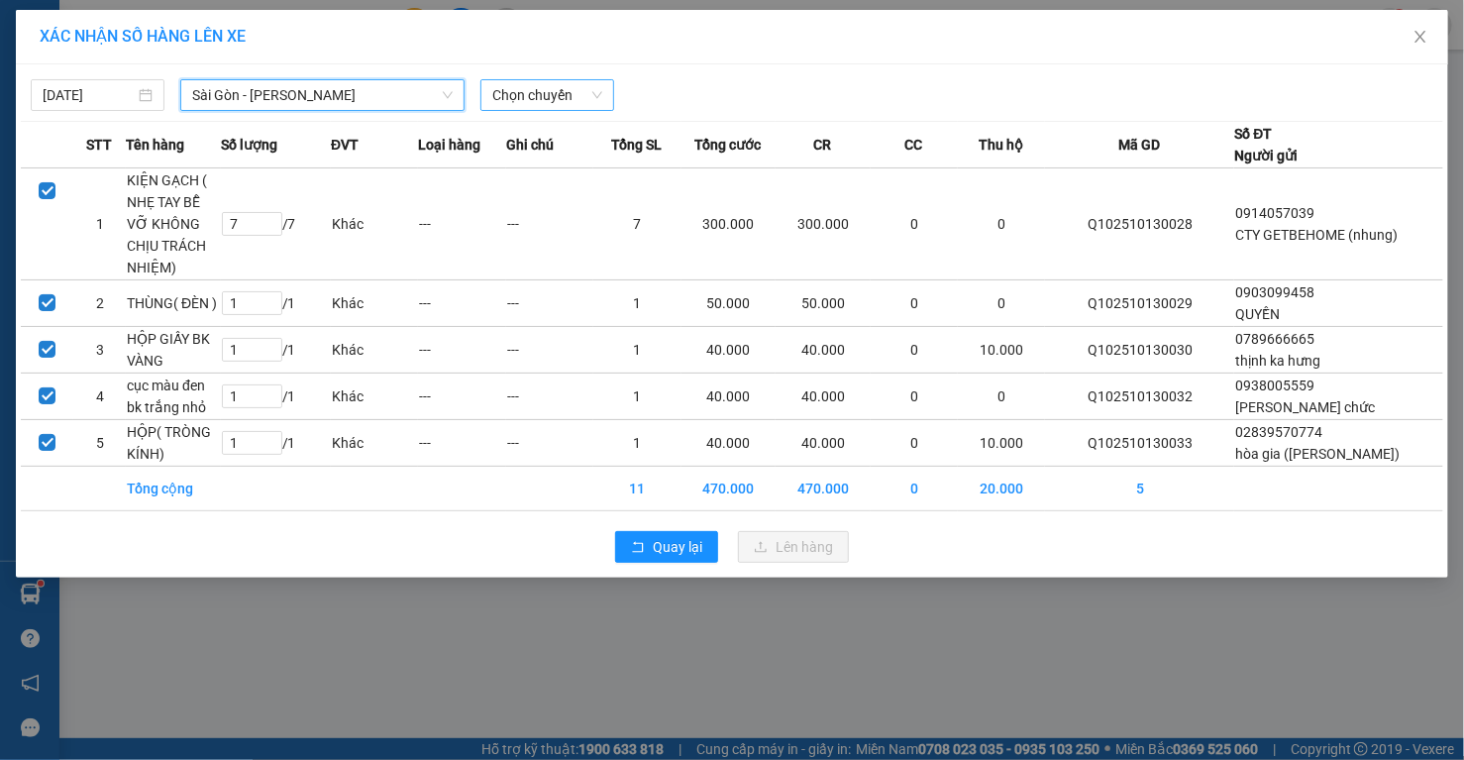
click at [578, 89] on span "Chọn chuyến" at bounding box center [547, 95] width 110 height 30
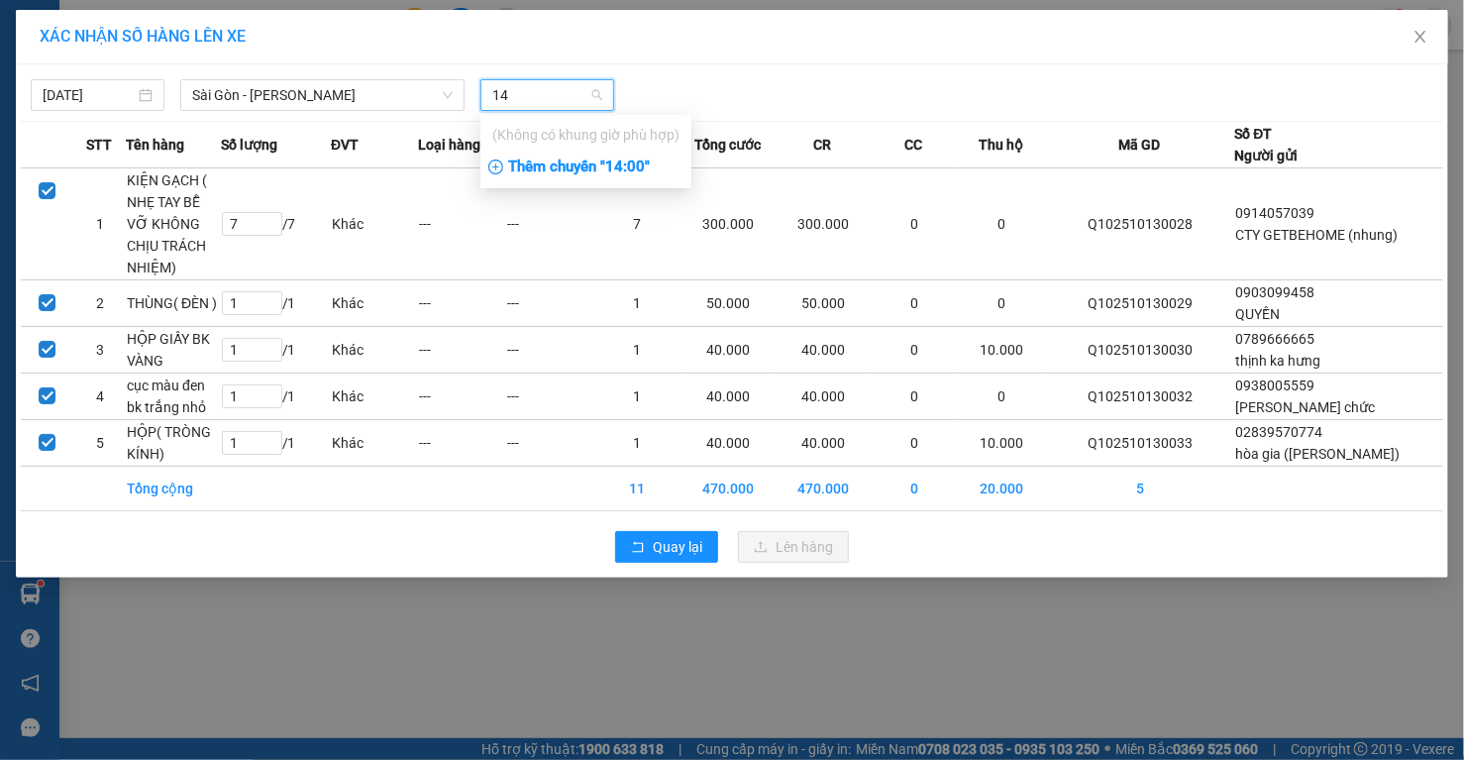
type input "14"
click at [631, 162] on div "Thêm chuyến " 14:00 "" at bounding box center [585, 168] width 211 height 34
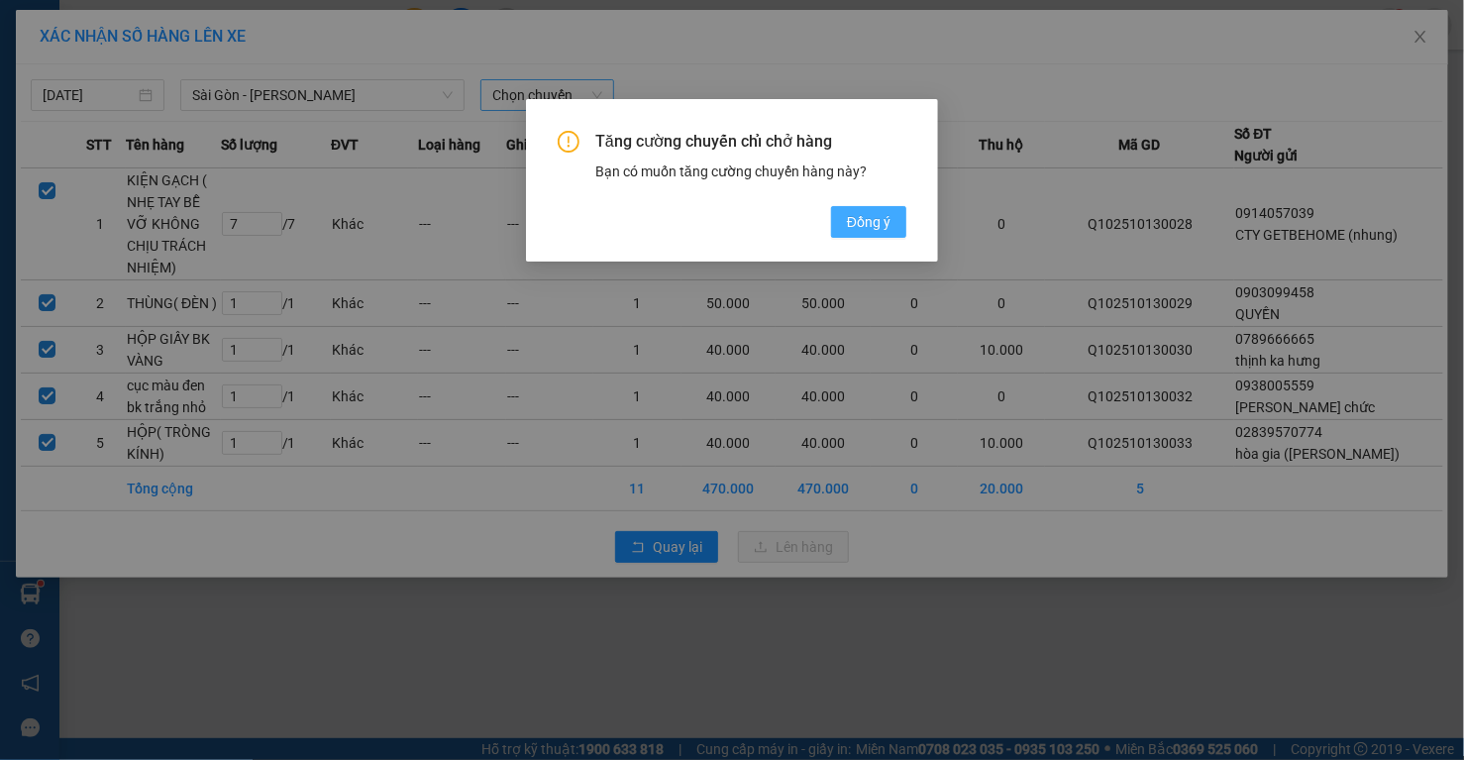
click at [844, 215] on button "Đồng ý" at bounding box center [868, 222] width 75 height 32
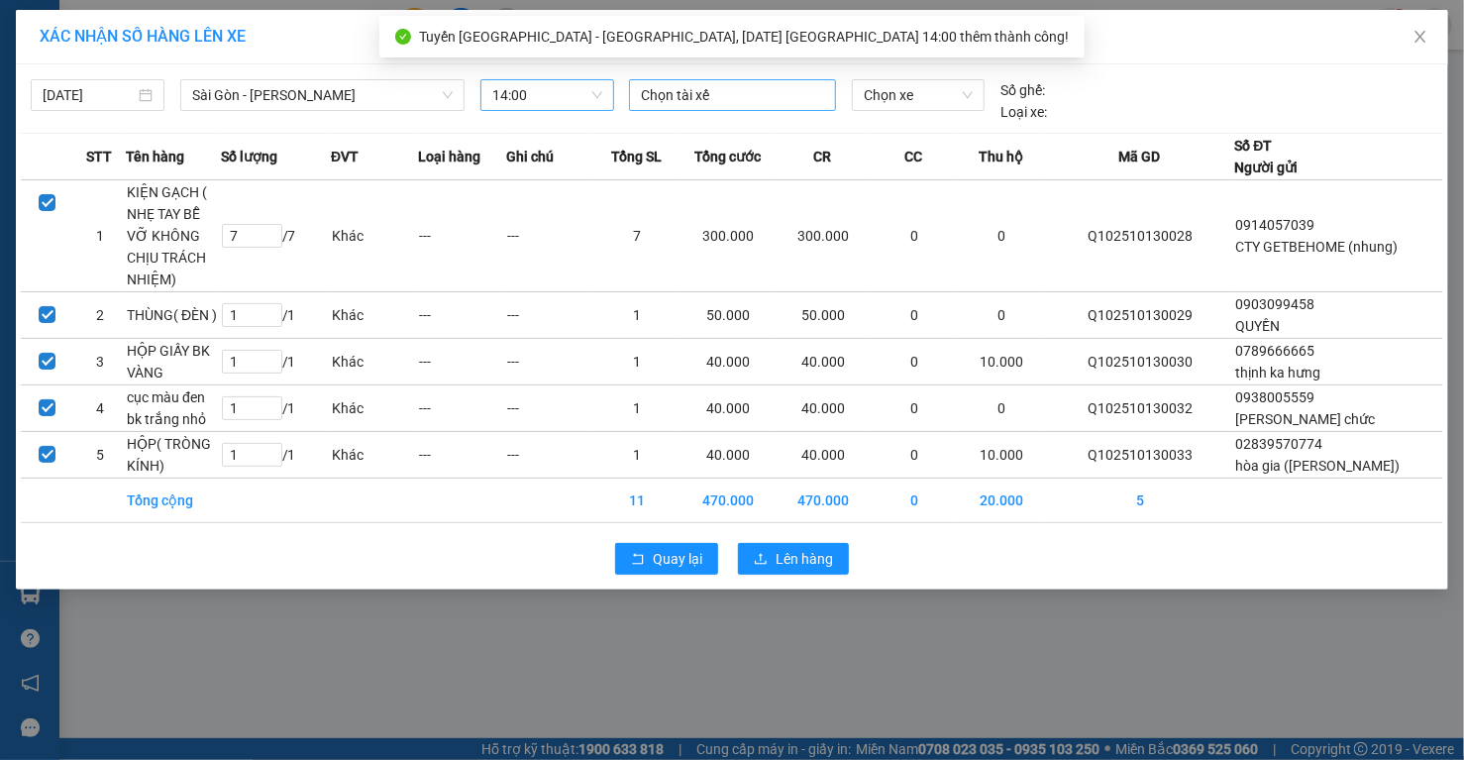
click at [682, 91] on div at bounding box center [732, 95] width 197 height 24
type input "HUÊ"
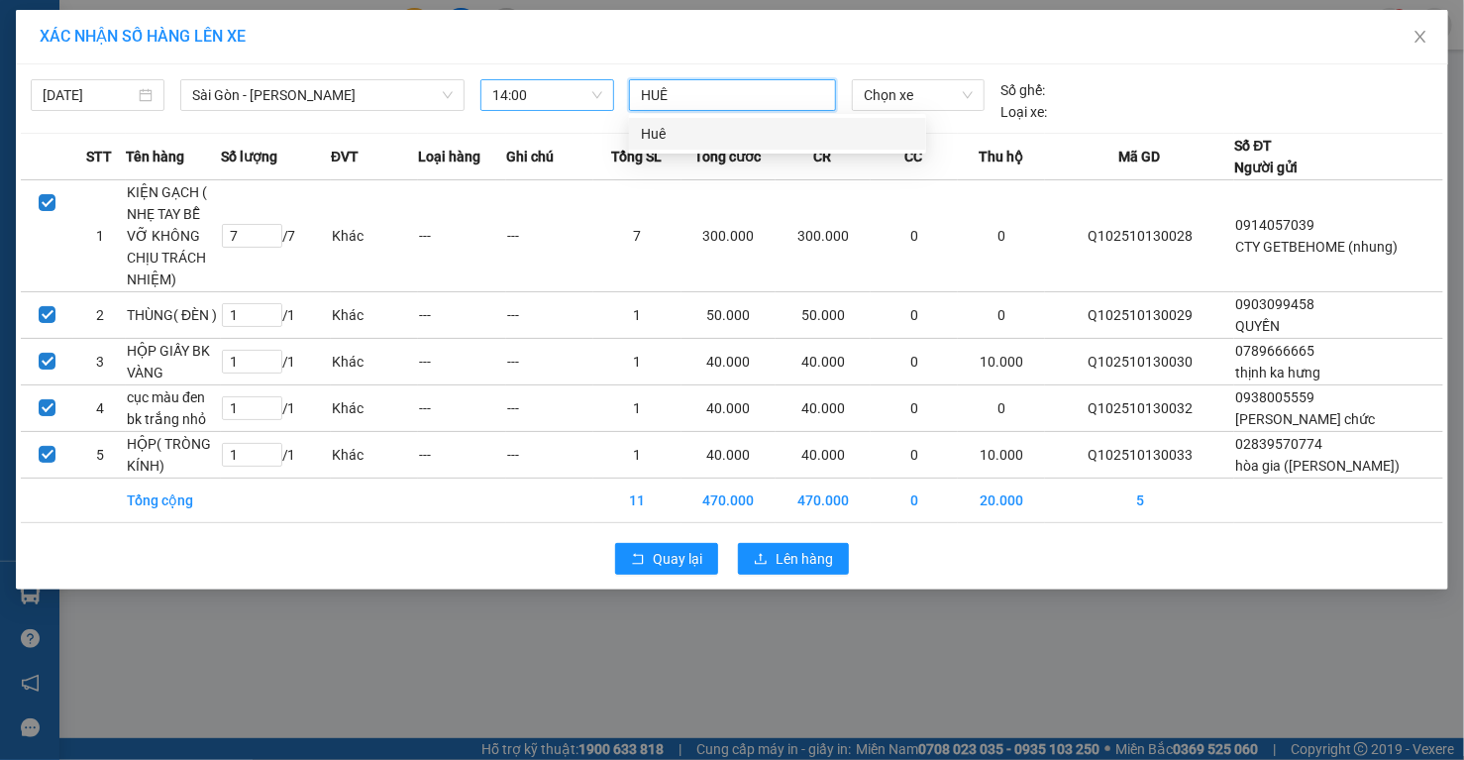
click at [660, 135] on div "Huê" at bounding box center [777, 134] width 273 height 22
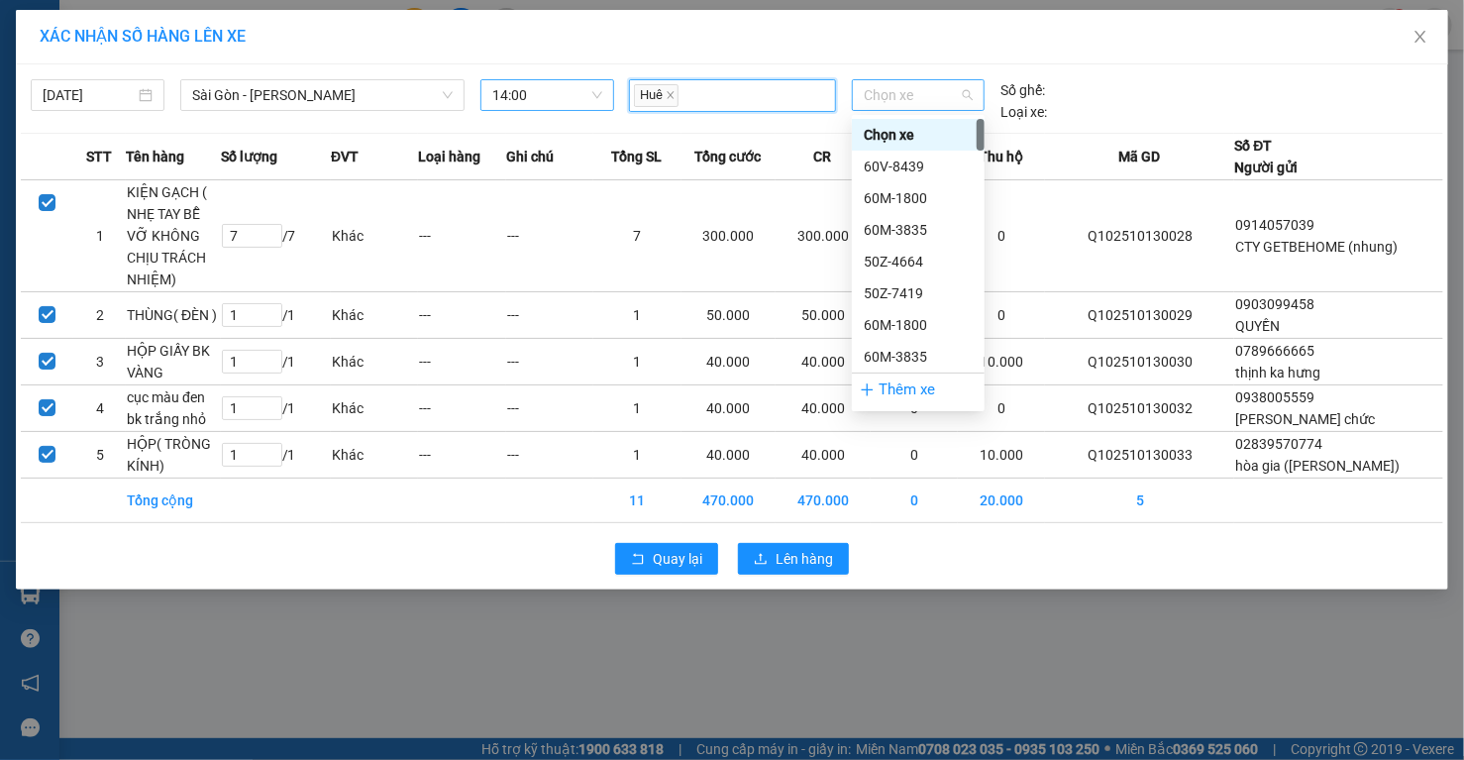
click at [899, 85] on span "Chọn xe" at bounding box center [918, 95] width 109 height 30
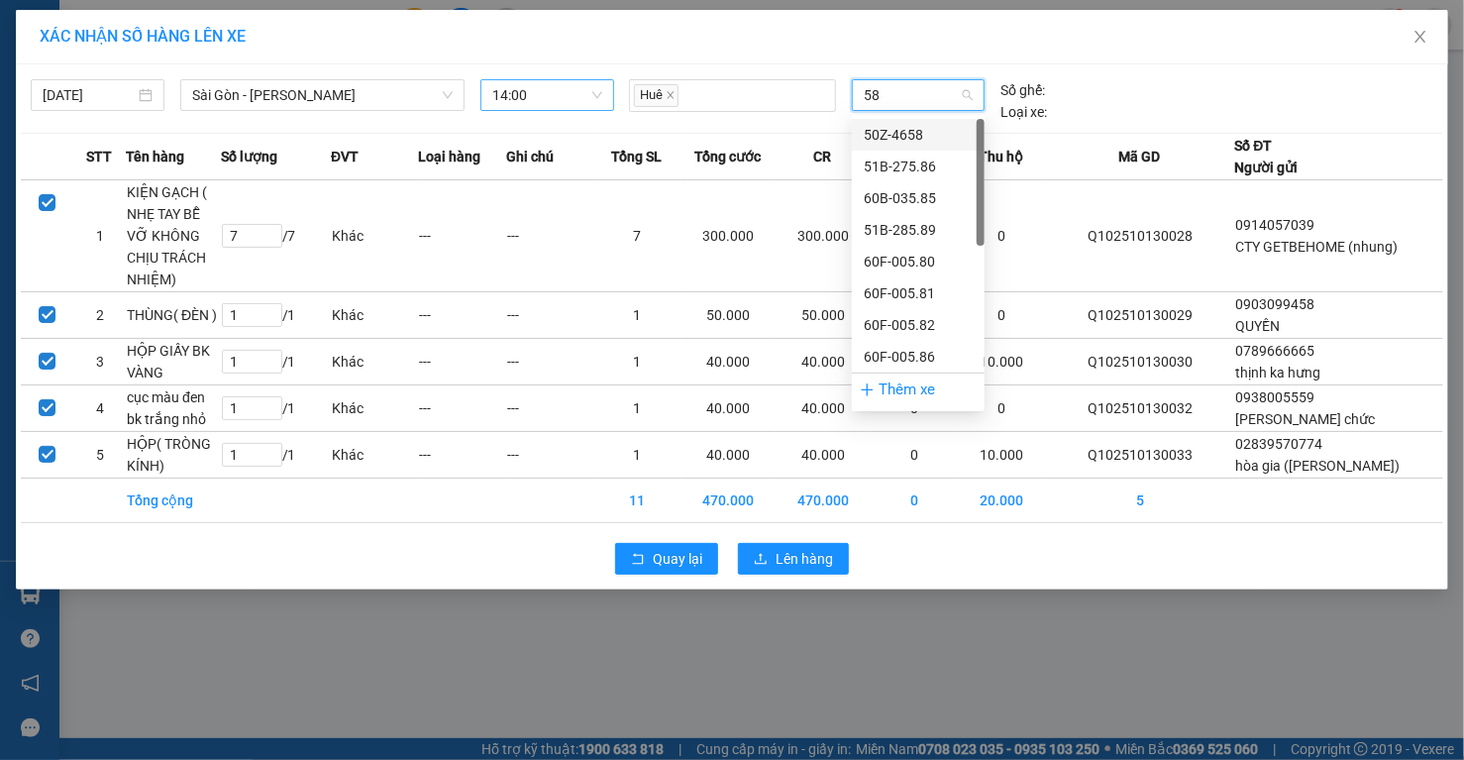
type input "587"
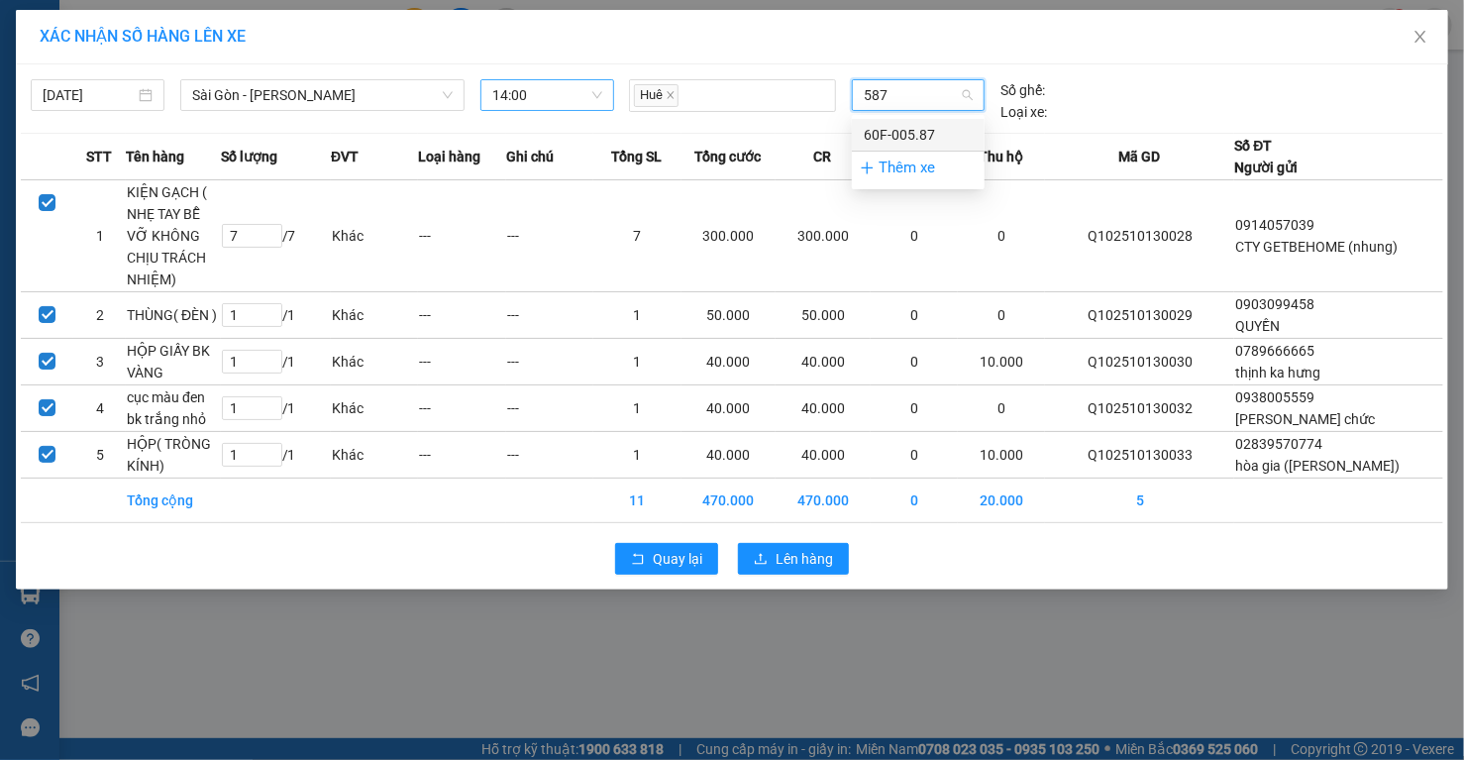
click at [913, 127] on div "60F-005.87" at bounding box center [918, 135] width 109 height 22
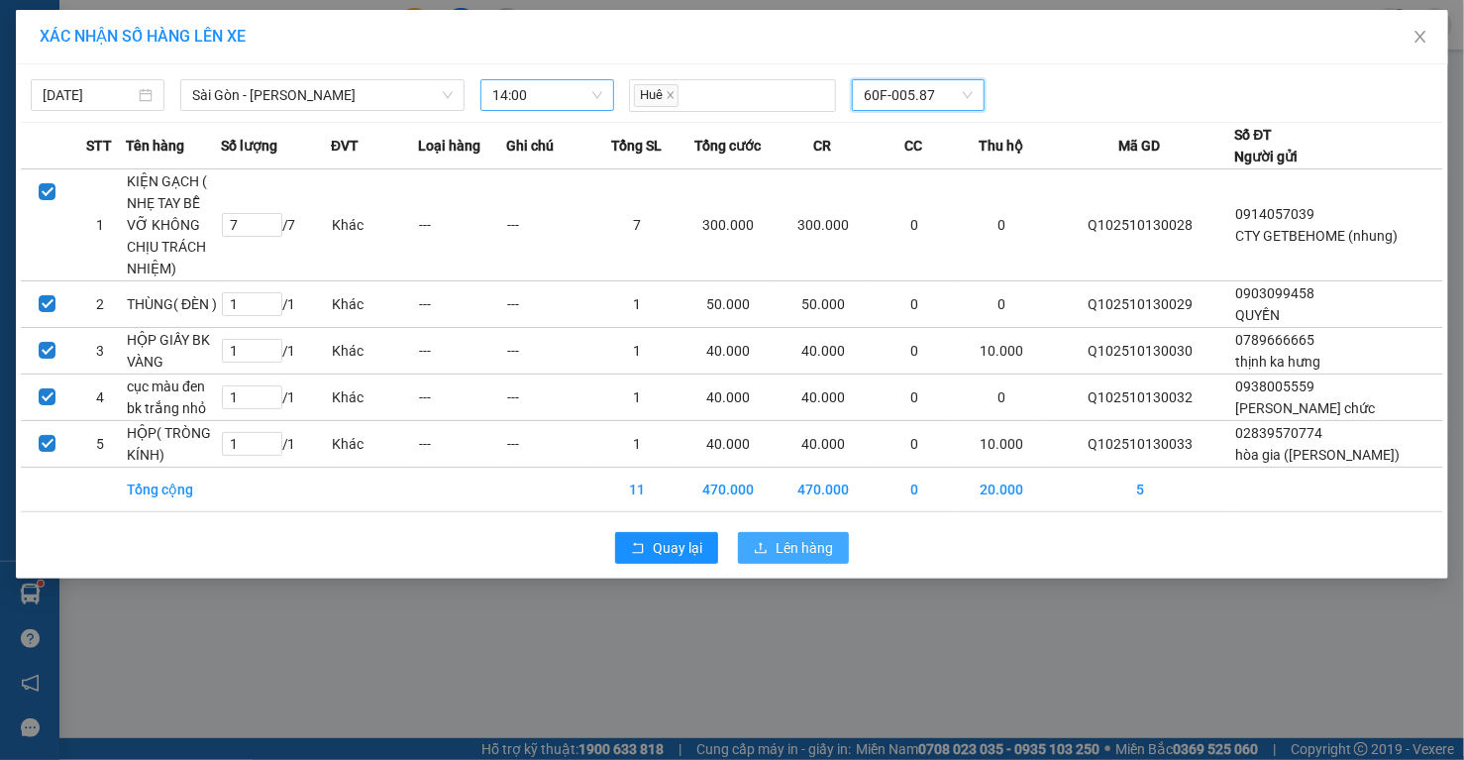
click at [828, 541] on span "Lên hàng" at bounding box center [803, 548] width 57 height 22
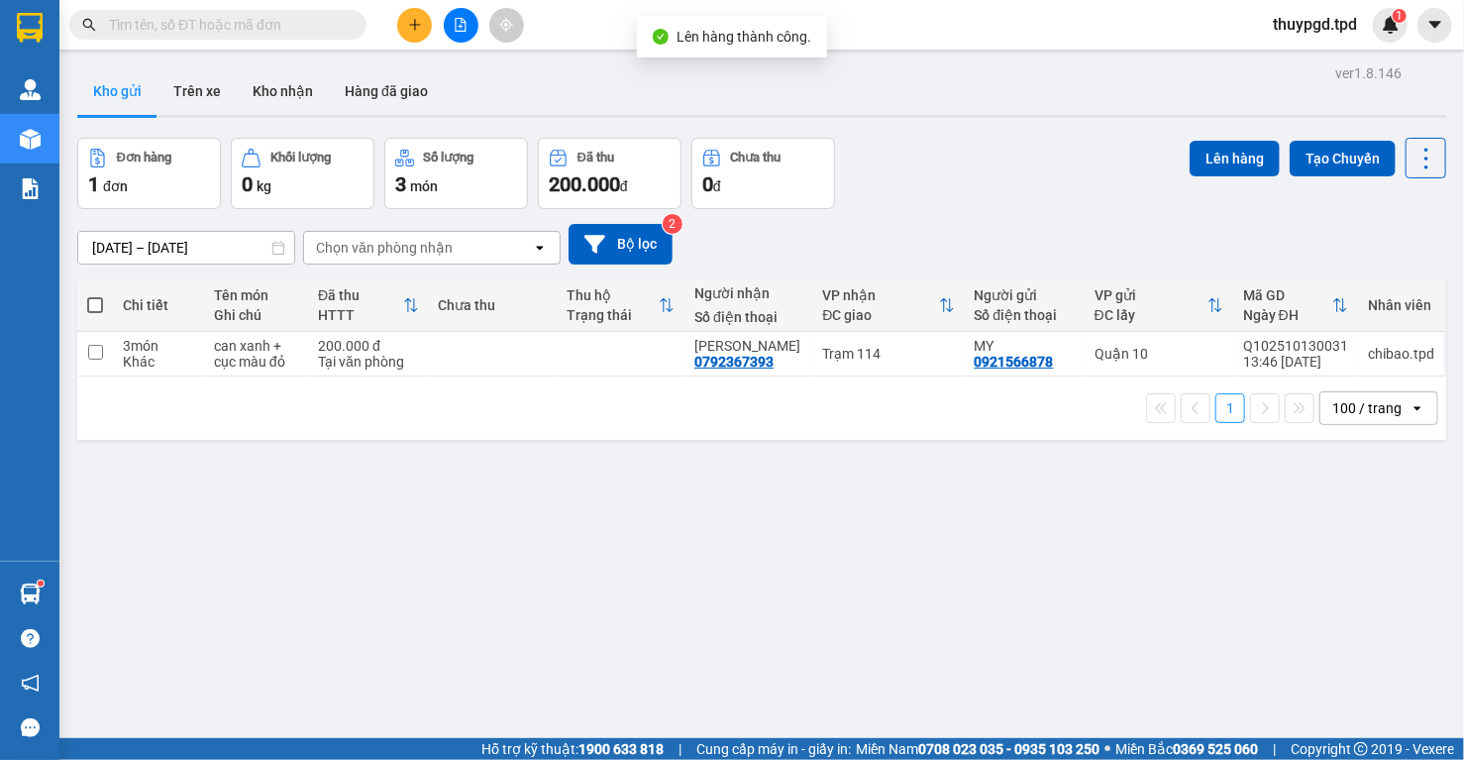
click at [450, 19] on button at bounding box center [461, 25] width 35 height 35
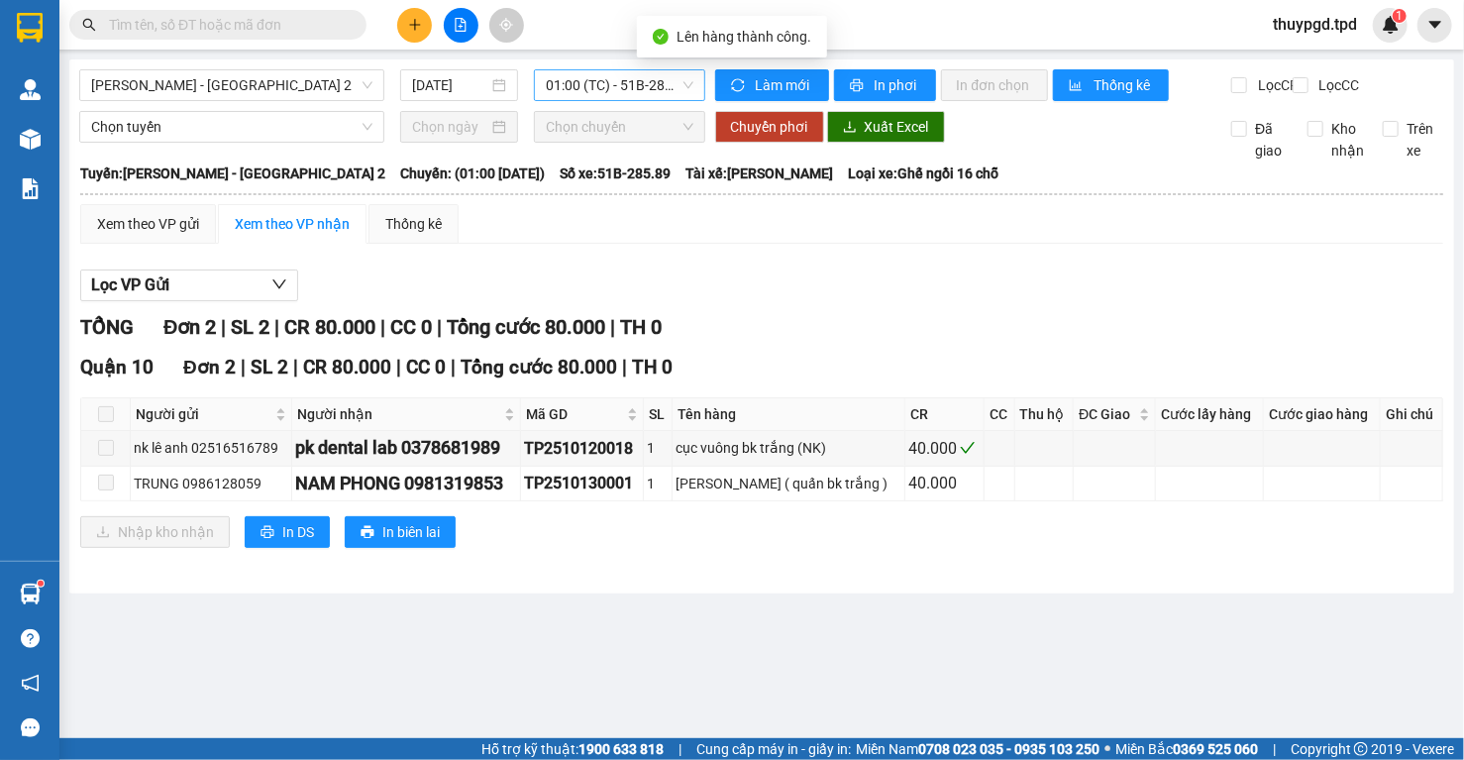
click at [596, 86] on span "01:00 (TC) - 51B-285.89" at bounding box center [620, 85] width 148 height 30
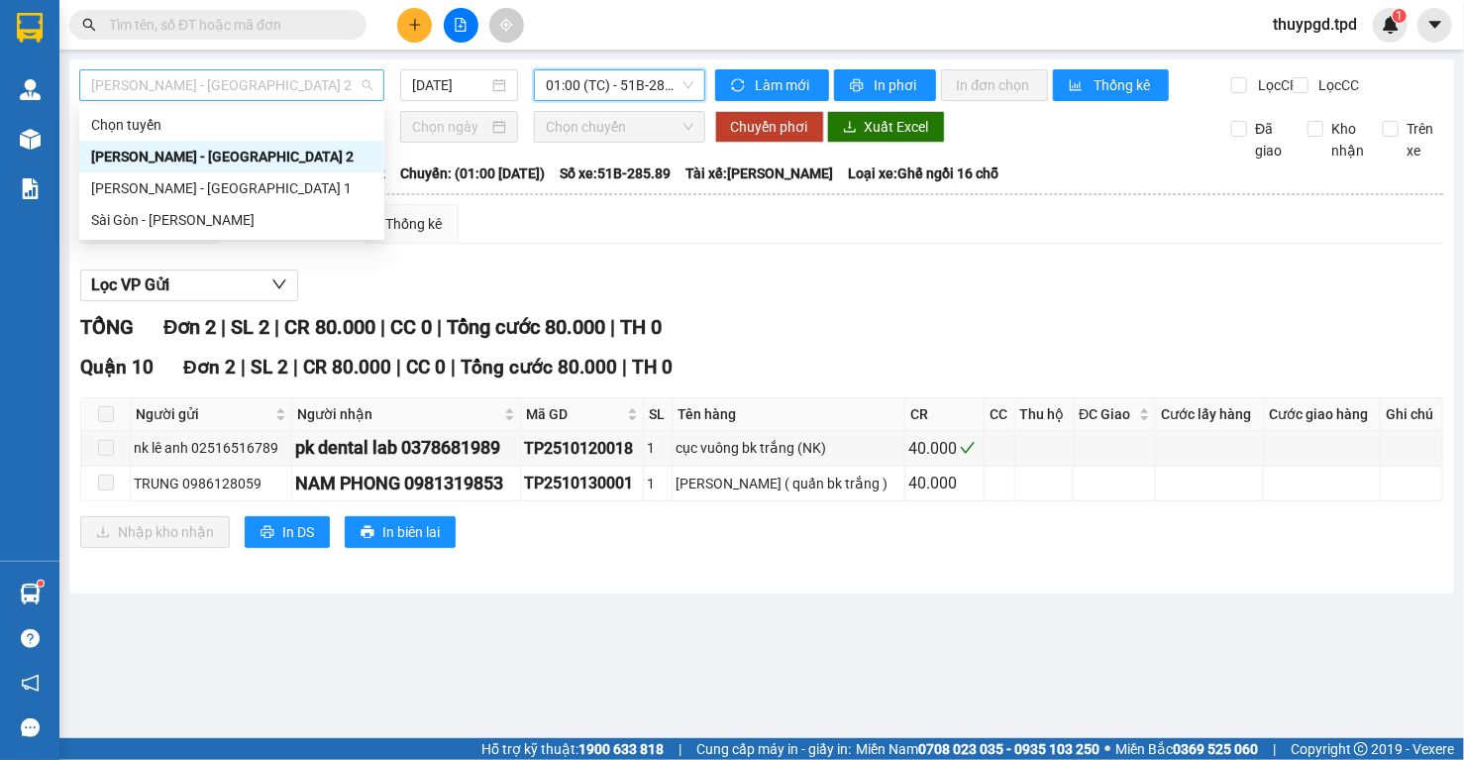
click at [305, 83] on span "[PERSON_NAME] - [GEOGRAPHIC_DATA] 2" at bounding box center [231, 85] width 281 height 30
click at [236, 209] on div "Sài Gòn - Phương Lâm" at bounding box center [231, 220] width 281 height 22
type input "[DATE]"
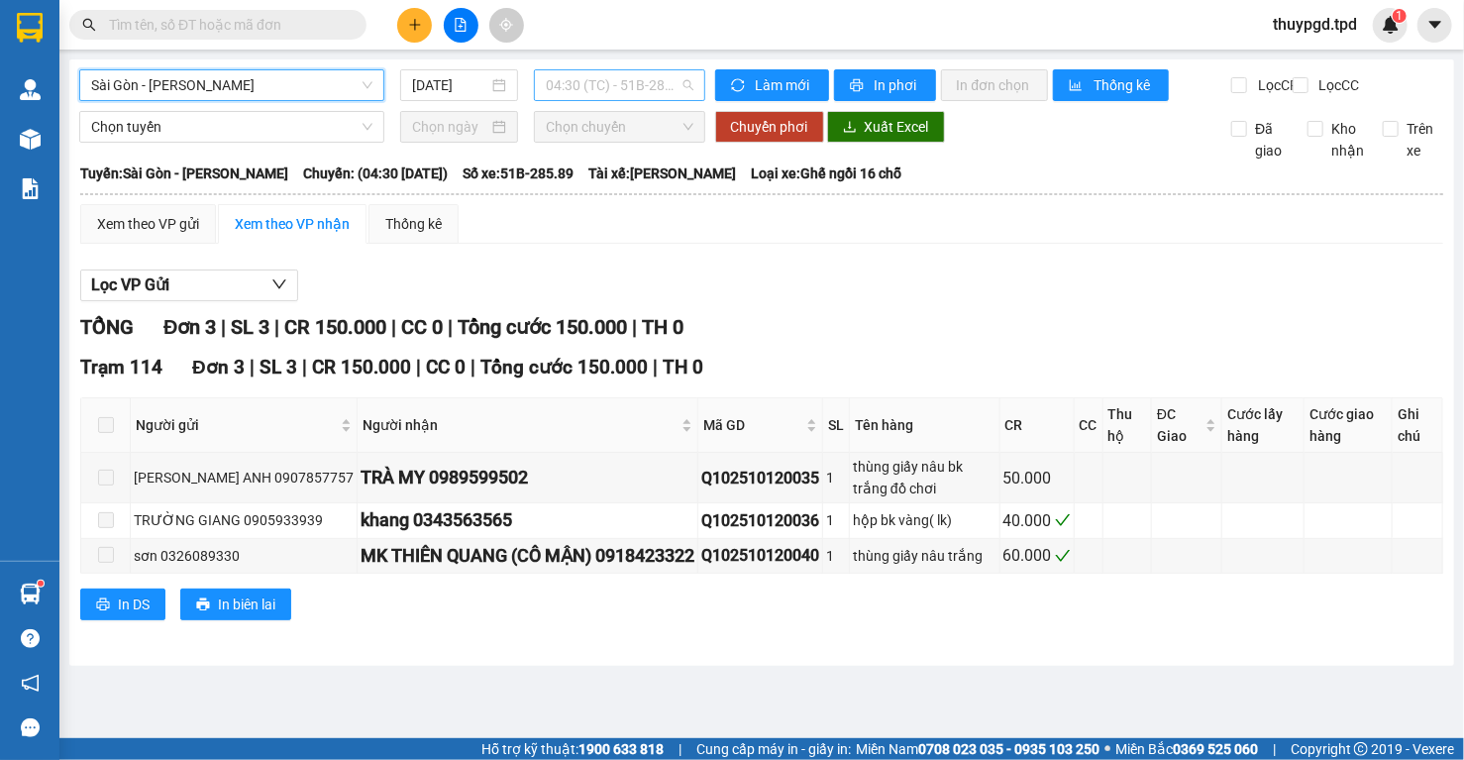
click at [621, 75] on span "04:30 (TC) - 51B-285.89" at bounding box center [620, 85] width 148 height 30
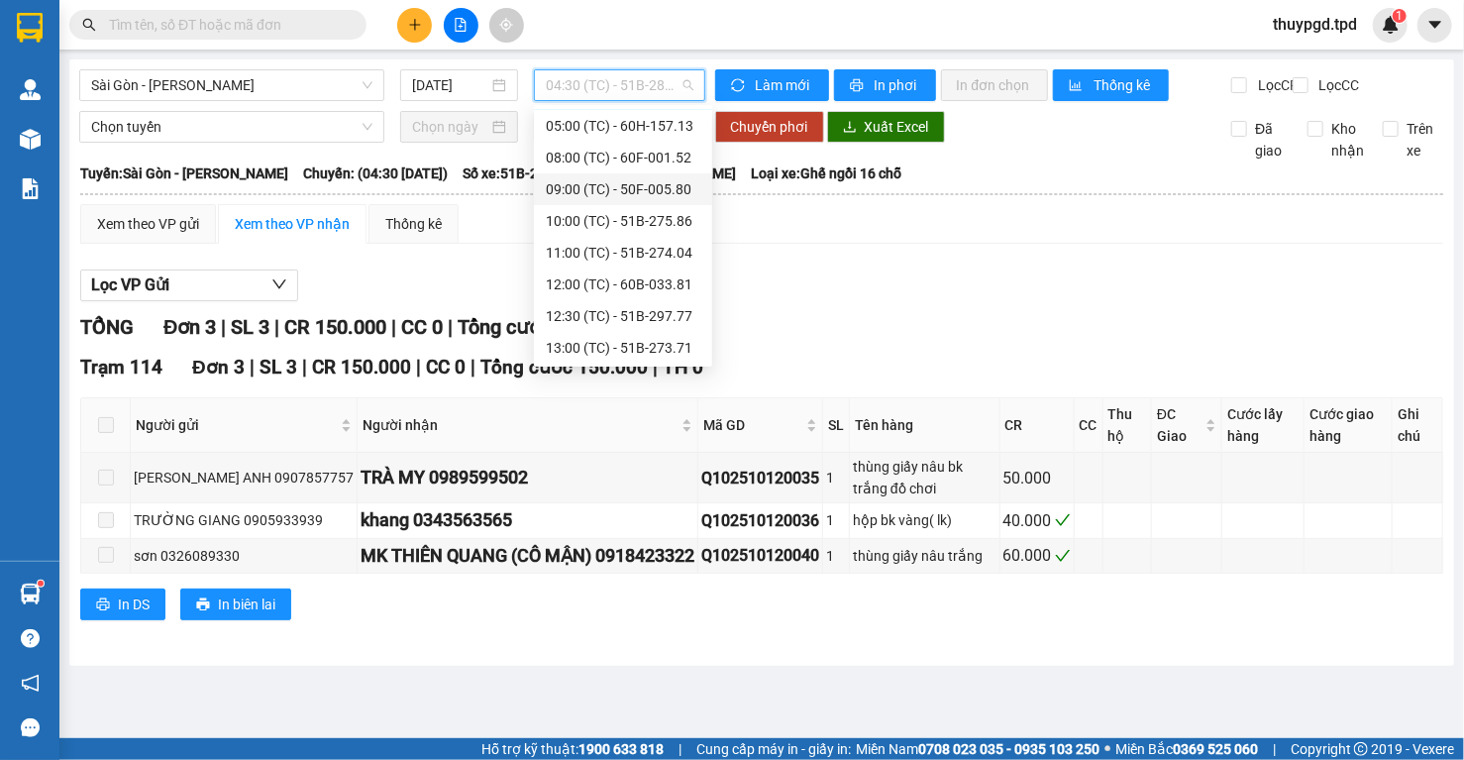
scroll to position [95, 0]
click at [655, 353] on div "14:00 (TC) - 60F-005.87" at bounding box center [623, 347] width 154 height 22
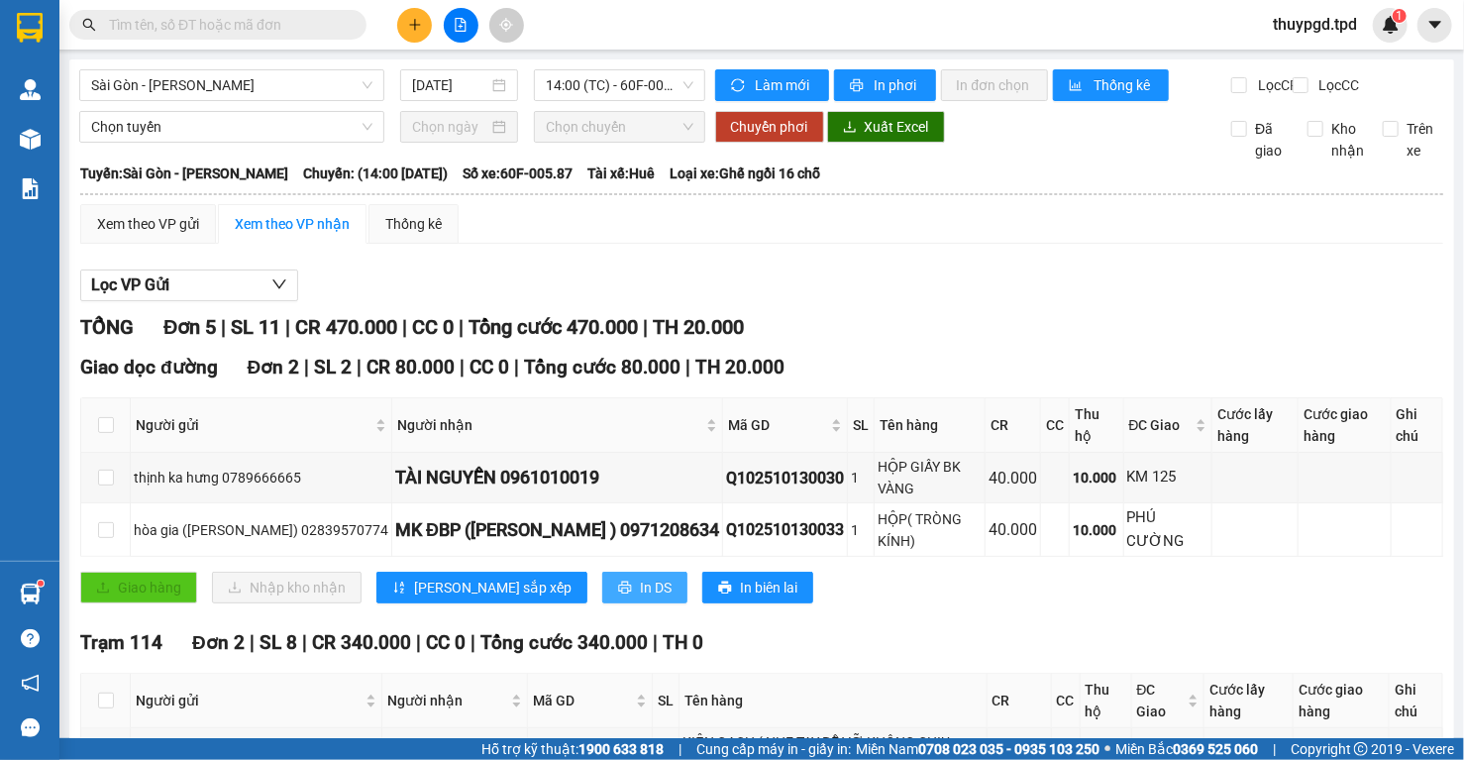
click at [640, 598] on span "In DS" at bounding box center [656, 587] width 32 height 22
